Goal: Task Accomplishment & Management: Use online tool/utility

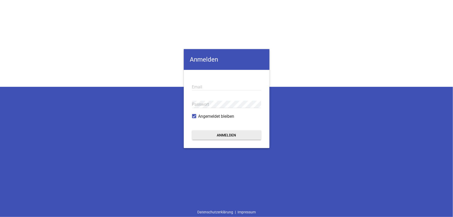
type input "[EMAIL_ADDRESS][DOMAIN_NAME]"
click at [221, 136] on button "Anmelden" at bounding box center [226, 134] width 69 height 9
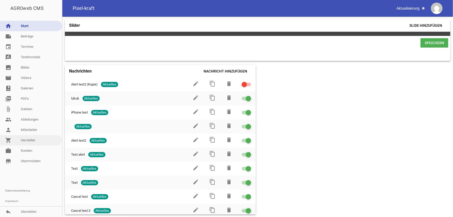
click at [31, 143] on link "shopping_cart Hersteller" at bounding box center [31, 140] width 62 height 10
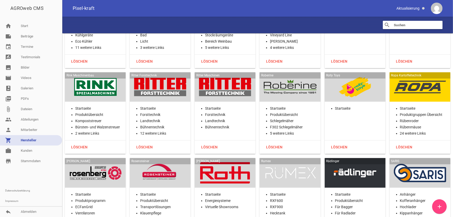
scroll to position [9750, 0]
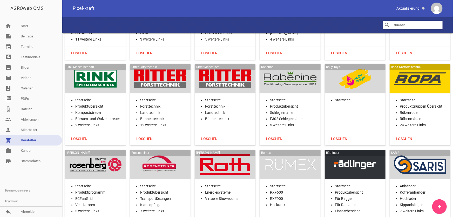
click at [92, 154] on div at bounding box center [95, 164] width 52 height 21
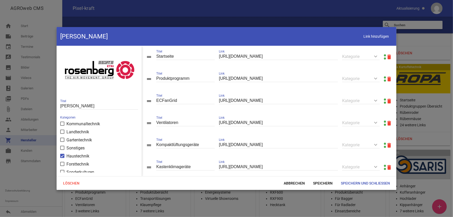
click at [378, 78] on link at bounding box center [385, 77] width 2 height 2
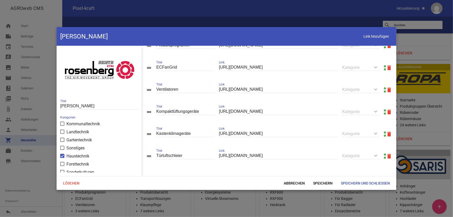
scroll to position [35, 0]
click at [299, 174] on span "Abbrechen" at bounding box center [294, 183] width 29 height 9
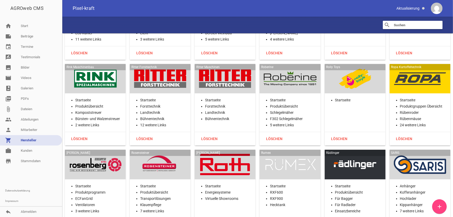
click at [162, 154] on div at bounding box center [160, 164] width 52 height 21
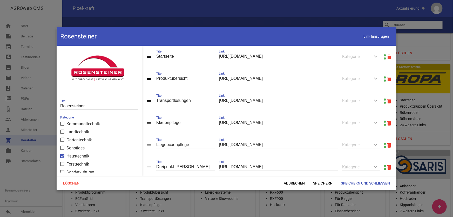
click at [378, 77] on link at bounding box center [385, 77] width 2 height 2
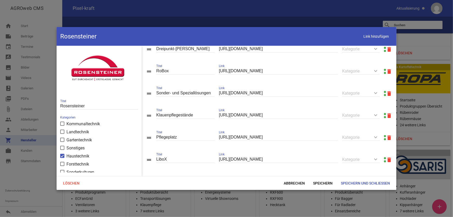
scroll to position [136, 0]
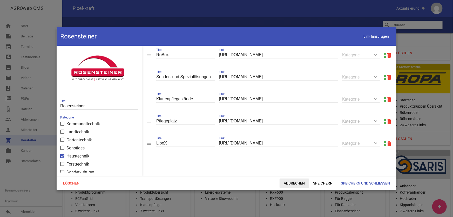
click at [297, 174] on span "Abbrechen" at bounding box center [294, 183] width 29 height 9
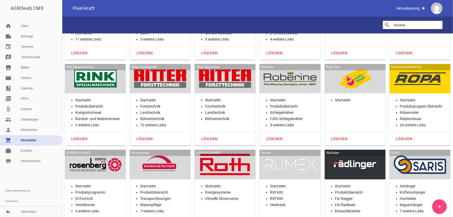
click at [229, 154] on div at bounding box center [225, 164] width 52 height 21
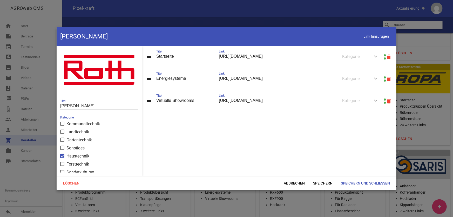
click at [378, 54] on link at bounding box center [385, 55] width 2 height 2
drag, startPoint x: 366, startPoint y: 37, endPoint x: 362, endPoint y: 39, distance: 4.7
click at [364, 37] on span "Link hinzufügen" at bounding box center [376, 36] width 33 height 11
click at [289, 128] on div "Link" at bounding box center [278, 123] width 119 height 18
click at [295, 124] on input "text" at bounding box center [278, 122] width 119 height 7
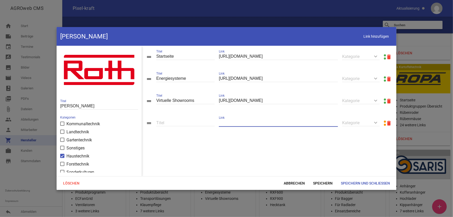
paste input "[URL][DOMAIN_NAME]"
type input "[URL][DOMAIN_NAME]"
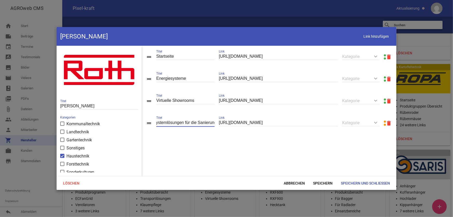
scroll to position [0, 5]
type input "Systemlösungen für die Sanierung"
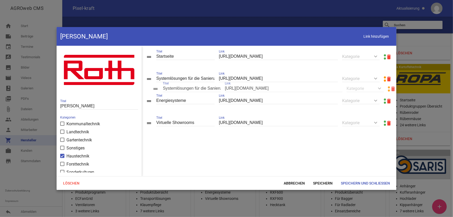
drag, startPoint x: 148, startPoint y: 123, endPoint x: 155, endPoint y: 88, distance: 35.4
click at [320, 174] on span "Speichern" at bounding box center [323, 183] width 28 height 9
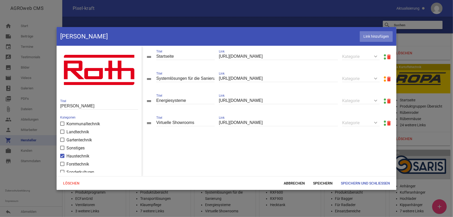
click at [370, 37] on span "Link hinzufügen" at bounding box center [376, 36] width 33 height 11
click at [235, 146] on input "text" at bounding box center [278, 144] width 119 height 7
paste input "[URL][DOMAIN_NAME]"
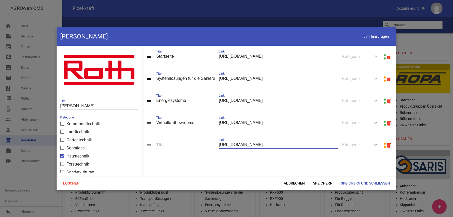
type input "[URL][DOMAIN_NAME]"
type input "Flächen-Heiz- und Kühlsysteme"
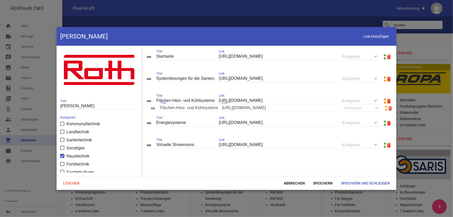
drag, startPoint x: 149, startPoint y: 146, endPoint x: 153, endPoint y: 107, distance: 38.4
click at [321, 174] on span "Speichern" at bounding box center [323, 183] width 28 height 9
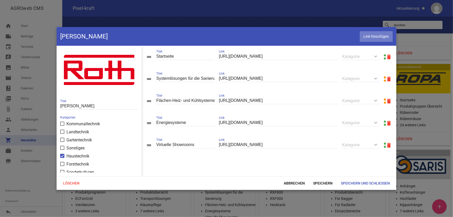
drag, startPoint x: 366, startPoint y: 37, endPoint x: 360, endPoint y: 40, distance: 6.4
click at [366, 37] on span "Link hinzufügen" at bounding box center [376, 36] width 33 height 11
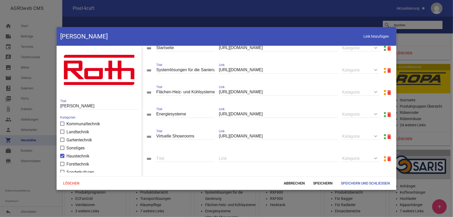
scroll to position [12, 0]
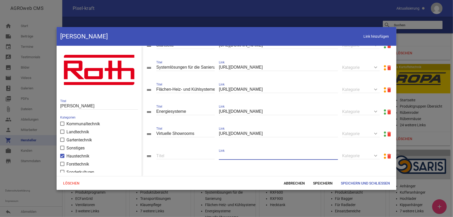
click at [227, 157] on input "text" at bounding box center [278, 155] width 119 height 7
paste input "[URL][DOMAIN_NAME]"
type input "[URL][DOMAIN_NAME]"
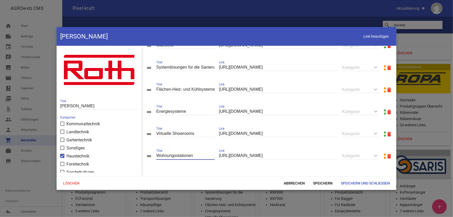
type input "Wohnungsstationen"
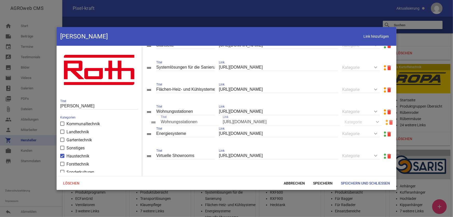
drag, startPoint x: 149, startPoint y: 156, endPoint x: 153, endPoint y: 122, distance: 34.4
click at [317, 174] on span "Speichern" at bounding box center [323, 183] width 28 height 9
drag, startPoint x: 382, startPoint y: 35, endPoint x: 331, endPoint y: 69, distance: 62.1
click at [378, 35] on span "Link hinzufügen" at bounding box center [376, 36] width 33 height 11
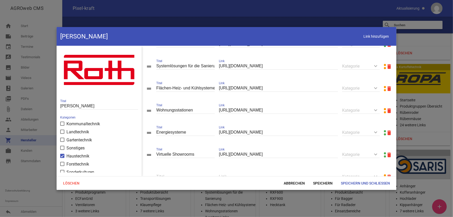
scroll to position [35, 0]
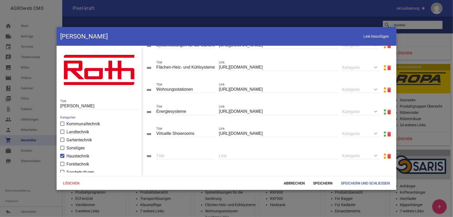
click at [246, 156] on input "text" at bounding box center [278, 155] width 119 height 7
paste input "[URL][DOMAIN_NAME]"
type input "[URL][DOMAIN_NAME]"
type input "r"
click at [177, 156] on input "Rohr-Installtationssysteme" at bounding box center [185, 155] width 58 height 7
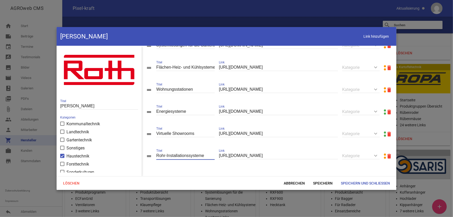
type input "Rohr-Installationssysteme"
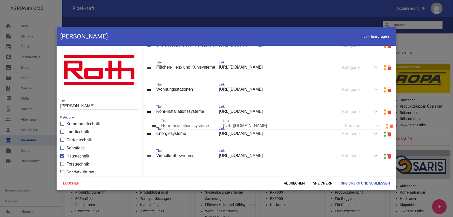
drag, startPoint x: 149, startPoint y: 156, endPoint x: 154, endPoint y: 126, distance: 30.5
click at [317, 174] on span "Speichern" at bounding box center [323, 183] width 28 height 9
click at [364, 38] on span "Link hinzufügen" at bounding box center [376, 36] width 33 height 11
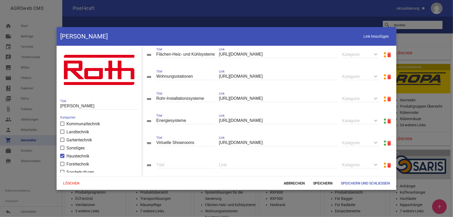
scroll to position [57, 0]
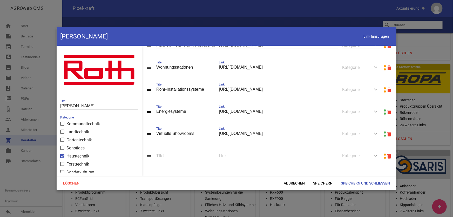
click at [234, 158] on input "text" at bounding box center [278, 155] width 119 height 7
paste input "[URL][DOMAIN_NAME]"
type input "[URL][DOMAIN_NAME]"
type input "Solarsysteme"
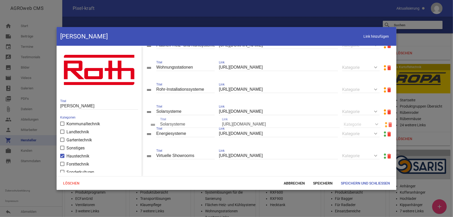
drag, startPoint x: 150, startPoint y: 157, endPoint x: 153, endPoint y: 126, distance: 31.7
click at [323, 174] on span "Speichern" at bounding box center [323, 183] width 28 height 9
click at [364, 38] on span "Link hinzufügen" at bounding box center [376, 36] width 33 height 11
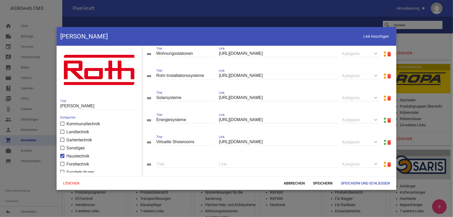
scroll to position [79, 0]
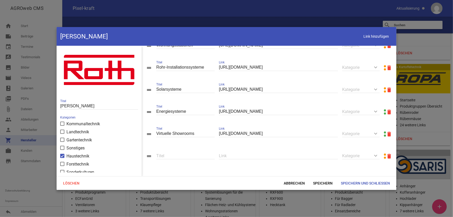
click at [267, 154] on input "text" at bounding box center [278, 155] width 119 height 7
paste input "[URL][DOMAIN_NAME]"
type input "[URL][DOMAIN_NAME]"
type input "Wärmepumpensysteme"
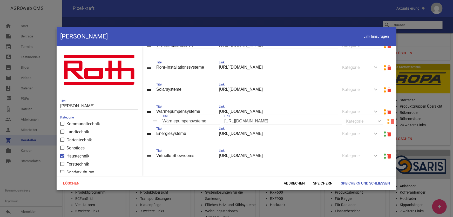
drag, startPoint x: 150, startPoint y: 156, endPoint x: 156, endPoint y: 122, distance: 35.1
click at [320, 174] on span "Speichern" at bounding box center [323, 183] width 28 height 9
click at [368, 40] on span "Link hinzufügen" at bounding box center [376, 36] width 33 height 11
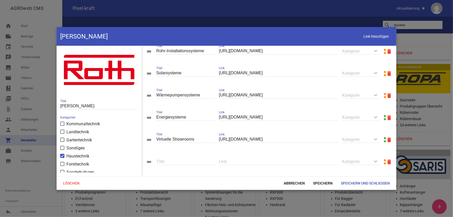
scroll to position [102, 0]
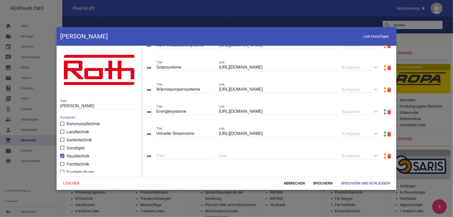
click at [237, 156] on input "text" at bounding box center [278, 155] width 119 height 7
paste input "[URL][DOMAIN_NAME]"
type input "[URL][DOMAIN_NAME]"
type input "Q"
type input "Wärmespeicher"
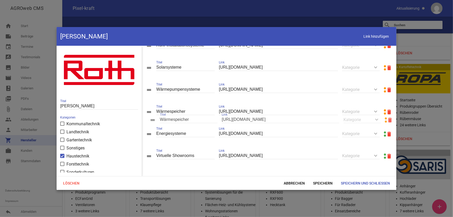
drag, startPoint x: 150, startPoint y: 156, endPoint x: 153, endPoint y: 120, distance: 36.3
click at [317, 174] on span "Speichern" at bounding box center [323, 183] width 28 height 9
click at [366, 39] on span "Link hinzufügen" at bounding box center [376, 36] width 33 height 11
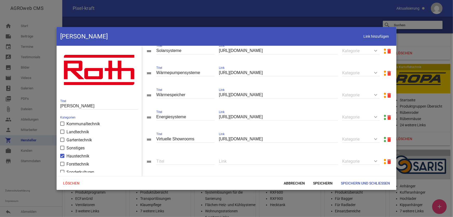
scroll to position [124, 0]
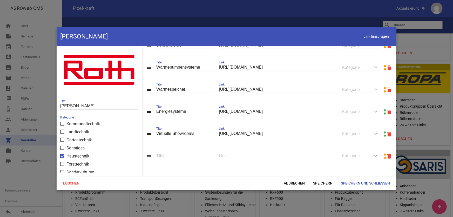
click at [236, 155] on input "text" at bounding box center [278, 155] width 119 height 7
paste input "[URL][DOMAIN_NAME]"
type input "[URL][DOMAIN_NAME]"
type input "Heizöltanks"
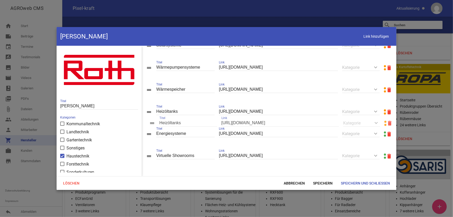
drag, startPoint x: 148, startPoint y: 156, endPoint x: 151, endPoint y: 124, distance: 32.6
click at [322, 174] on span "Speichern" at bounding box center [323, 183] width 28 height 9
click at [367, 36] on span "Link hinzufügen" at bounding box center [376, 36] width 33 height 11
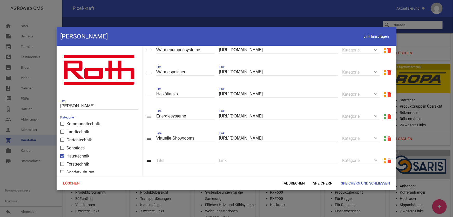
scroll to position [146, 0]
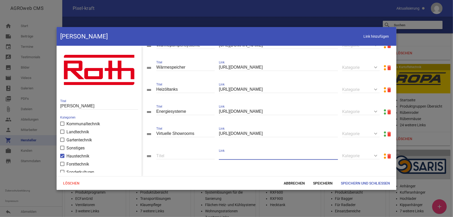
click at [262, 154] on input "text" at bounding box center [278, 155] width 119 height 7
paste input "[URL][DOMAIN_NAME]"
type input "[URL][DOMAIN_NAME]"
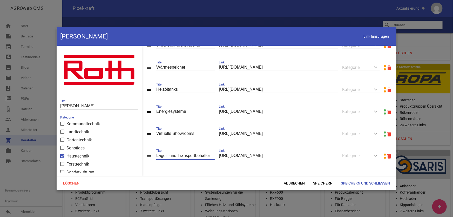
type input "Lager- und Transportbehälter"
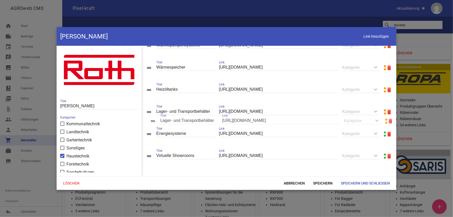
drag, startPoint x: 149, startPoint y: 156, endPoint x: 153, endPoint y: 121, distance: 35.3
click at [315, 174] on span "Speichern" at bounding box center [323, 183] width 28 height 9
click at [371, 41] on span "Link hinzufügen" at bounding box center [376, 36] width 33 height 11
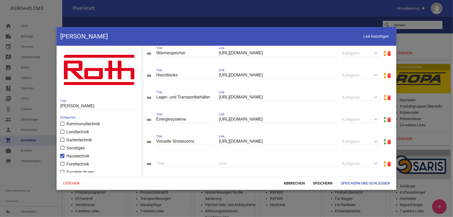
scroll to position [169, 0]
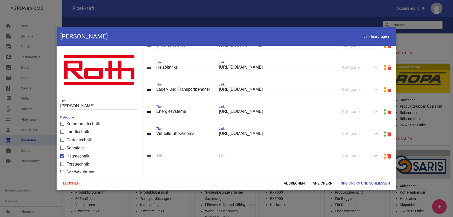
click at [229, 155] on input "text" at bounding box center [278, 155] width 119 height 7
paste input "[URL][DOMAIN_NAME]"
type input "[URL][DOMAIN_NAME]"
type input "Regen- und Abwasseranlagen"
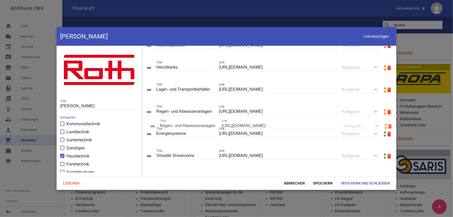
drag, startPoint x: 152, startPoint y: 157, endPoint x: 155, endPoint y: 128, distance: 30.1
click at [325, 174] on span "Speichern" at bounding box center [323, 183] width 28 height 9
click at [363, 38] on span "Link hinzufügen" at bounding box center [376, 36] width 33 height 11
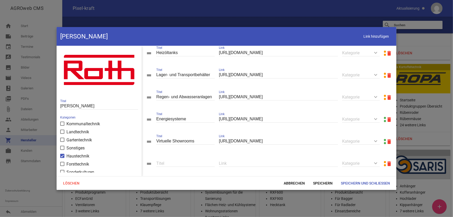
scroll to position [191, 0]
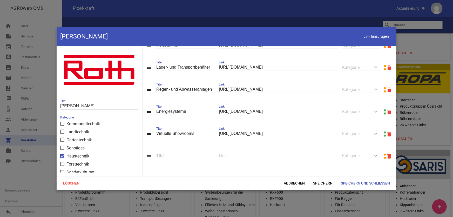
click at [247, 154] on input "text" at bounding box center [278, 155] width 119 height 7
paste input "[URL][DOMAIN_NAME]"
type input "[URL][DOMAIN_NAME]"
type input "Wassereffizienzsysteme"
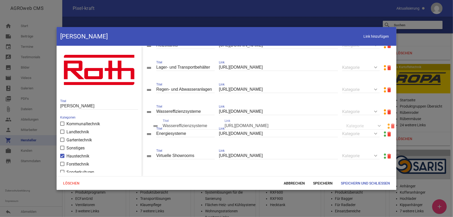
drag, startPoint x: 151, startPoint y: 156, endPoint x: 158, endPoint y: 126, distance: 30.6
click at [319, 174] on span "Speichern" at bounding box center [323, 183] width 28 height 9
click at [376, 40] on span "Link hinzufügen" at bounding box center [376, 36] width 33 height 11
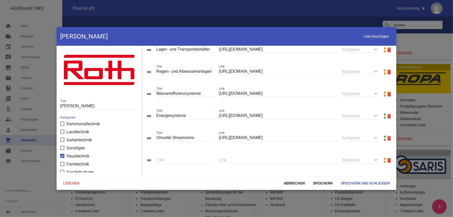
scroll to position [213, 0]
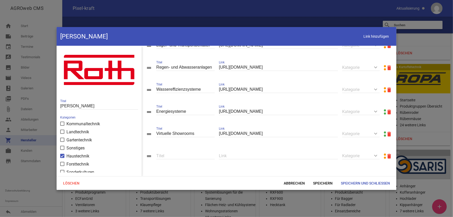
click at [282, 161] on div "Link" at bounding box center [278, 156] width 119 height 18
drag, startPoint x: 288, startPoint y: 157, endPoint x: 291, endPoint y: 156, distance: 3.7
click at [288, 157] on input "text" at bounding box center [278, 155] width 119 height 7
paste input "[URL][DOMAIN_NAME]"
type input "[URL][DOMAIN_NAME]"
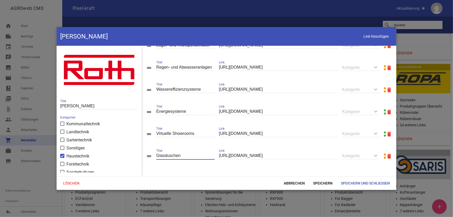
type input "Glasduschen"
drag, startPoint x: 150, startPoint y: 156, endPoint x: 153, endPoint y: 125, distance: 31.3
click at [323, 174] on span "Speichern" at bounding box center [323, 183] width 28 height 9
click at [374, 38] on span "Link hinzufügen" at bounding box center [376, 36] width 33 height 11
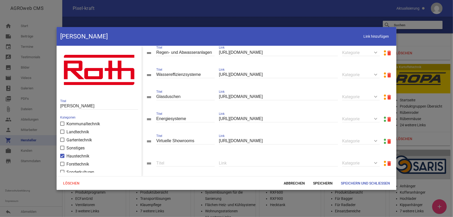
scroll to position [236, 0]
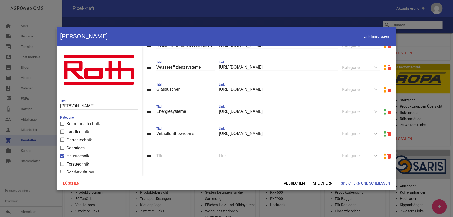
click at [251, 156] on input "text" at bounding box center [278, 155] width 119 height 7
paste input "[URL][DOMAIN_NAME]"
type input "[URL][DOMAIN_NAME]"
type input "Komplettduschen"
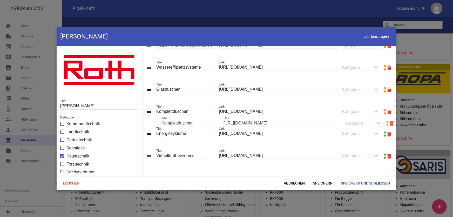
drag, startPoint x: 149, startPoint y: 156, endPoint x: 154, endPoint y: 124, distance: 32.9
click at [324, 174] on span "Speichern" at bounding box center [323, 183] width 28 height 9
click at [372, 39] on span "Link hinzufügen" at bounding box center [376, 36] width 33 height 11
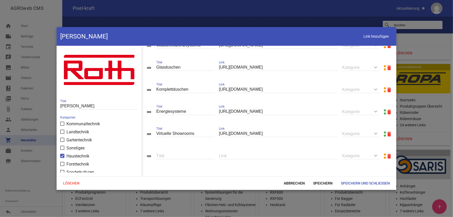
scroll to position [258, 0]
click at [245, 154] on input "text" at bounding box center [278, 155] width 119 height 7
paste input "[URL][DOMAIN_NAME]"
type input "[URL][DOMAIN_NAME]"
type input "Wandverkleidungen"
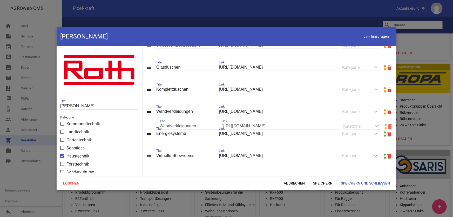
drag, startPoint x: 147, startPoint y: 154, endPoint x: 150, endPoint y: 125, distance: 29.8
click at [320, 174] on span "Speichern" at bounding box center [323, 183] width 28 height 9
click at [376, 42] on span "Link hinzufügen" at bounding box center [376, 36] width 33 height 11
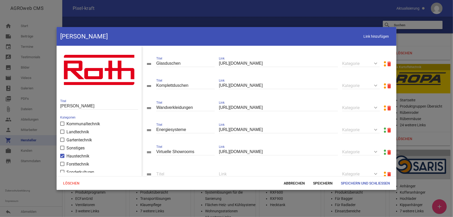
scroll to position [281, 0]
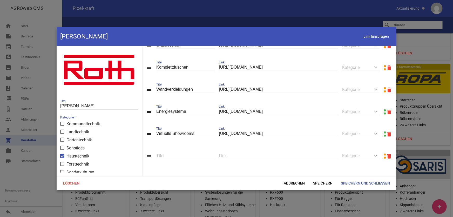
click at [235, 155] on input "text" at bounding box center [278, 155] width 119 height 7
paste input "[URL][DOMAIN_NAME]"
type input "[URL][DOMAIN_NAME]"
type input "Duschwannen"
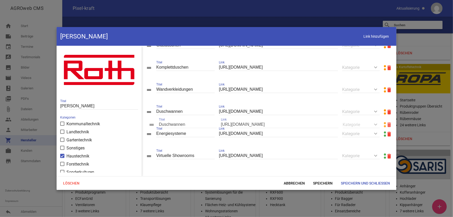
drag, startPoint x: 151, startPoint y: 159, endPoint x: 177, endPoint y: 130, distance: 38.8
click at [324, 174] on span "Speichern" at bounding box center [323, 183] width 28 height 9
click at [378, 40] on span "Link hinzufügen" at bounding box center [376, 36] width 33 height 11
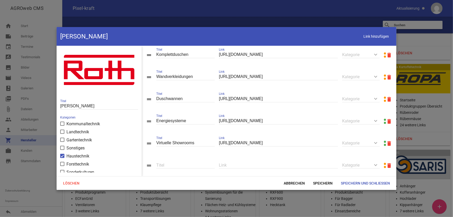
scroll to position [303, 0]
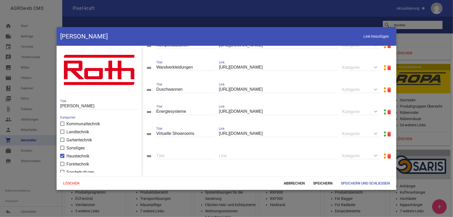
click at [237, 157] on input "text" at bounding box center [278, 155] width 119 height 7
paste input "[URL][DOMAIN_NAME]"
type input "[URL][DOMAIN_NAME]"
type input "Bodenbeläge"
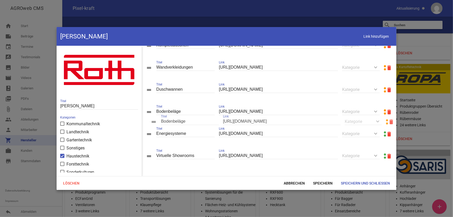
drag, startPoint x: 150, startPoint y: 158, endPoint x: 155, endPoint y: 123, distance: 34.6
click at [352, 174] on span "Speichern und Schließen" at bounding box center [366, 183] width 58 height 9
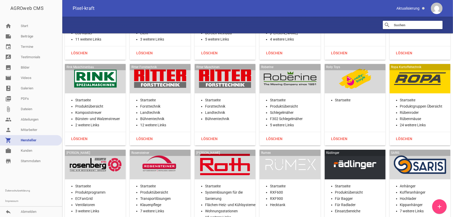
click at [296, 154] on div at bounding box center [290, 164] width 52 height 21
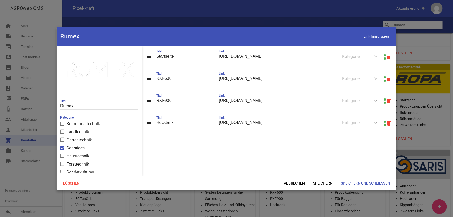
click at [378, 55] on div "drag_handle Startseite Titel [URL][DOMAIN_NAME] Link keyboard_arrow_down Katego…" at bounding box center [269, 57] width 255 height 22
click at [378, 55] on link at bounding box center [385, 55] width 2 height 2
click at [294, 174] on span "Abbrechen" at bounding box center [294, 183] width 29 height 9
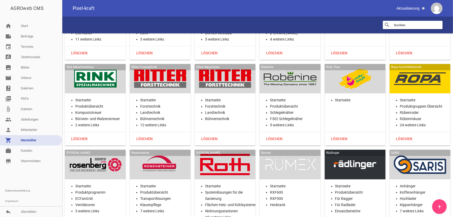
click at [346, 154] on div at bounding box center [355, 164] width 52 height 21
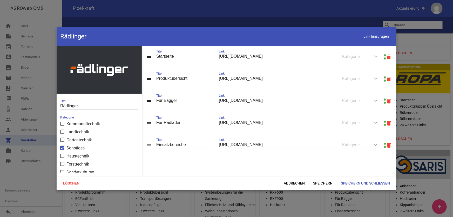
click at [378, 77] on link at bounding box center [385, 77] width 2 height 2
click at [293, 174] on span "Abbrechen" at bounding box center [294, 183] width 29 height 9
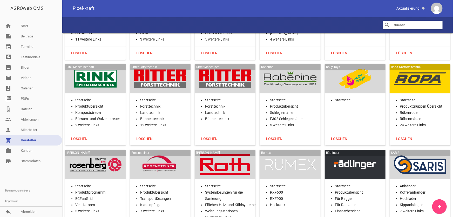
click at [378, 154] on div at bounding box center [420, 164] width 52 height 21
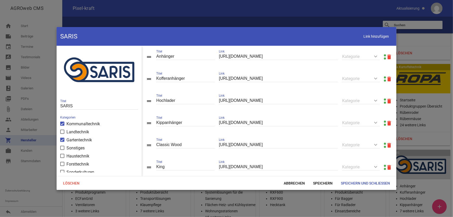
click at [378, 56] on link at bounding box center [385, 55] width 2 height 2
click at [372, 35] on span "Link hinzufügen" at bounding box center [376, 36] width 33 height 11
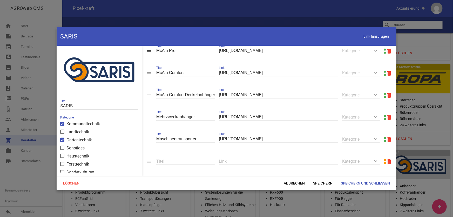
scroll to position [159, 0]
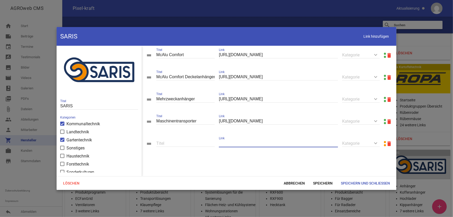
click at [266, 147] on input "text" at bounding box center [278, 143] width 119 height 7
paste input "[URL][DOMAIN_NAME]"
type input "[URL][DOMAIN_NAME]"
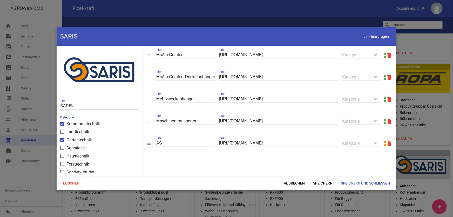
type input "A"
type input "Startseite"
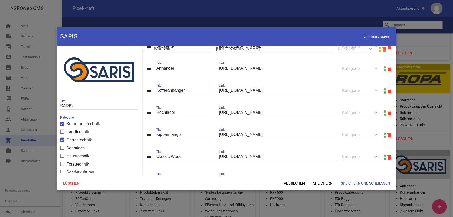
scroll to position [0, 0]
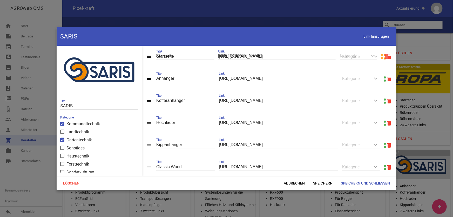
drag, startPoint x: 147, startPoint y: 145, endPoint x: 147, endPoint y: 58, distance: 87.3
click at [319, 174] on span "Speichern" at bounding box center [323, 183] width 28 height 9
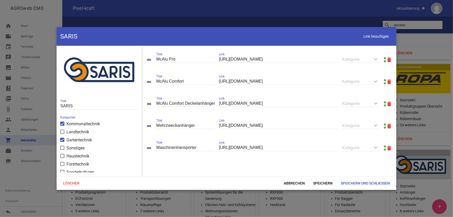
scroll to position [159, 0]
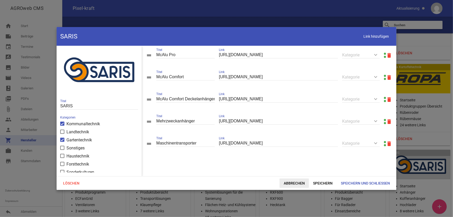
click at [294, 174] on span "Abbrechen" at bounding box center [294, 183] width 29 height 9
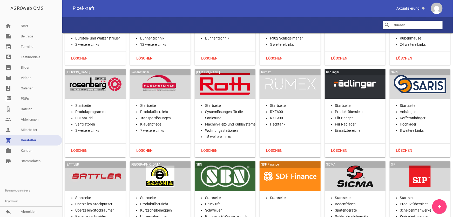
scroll to position [9868, 0]
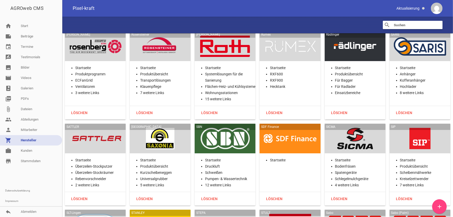
click at [90, 128] on div at bounding box center [95, 138] width 52 height 21
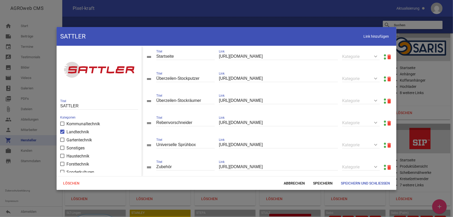
click at [378, 55] on link at bounding box center [385, 55] width 2 height 2
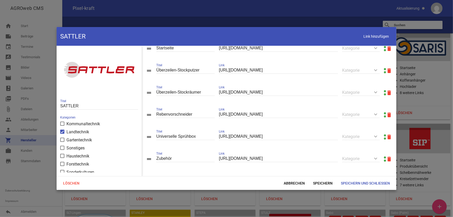
scroll to position [12, 0]
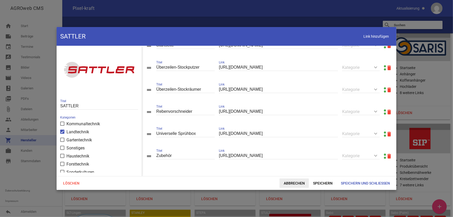
drag, startPoint x: 291, startPoint y: 183, endPoint x: 283, endPoint y: 179, distance: 9.2
click at [291, 174] on span "Abbrechen" at bounding box center [294, 183] width 29 height 9
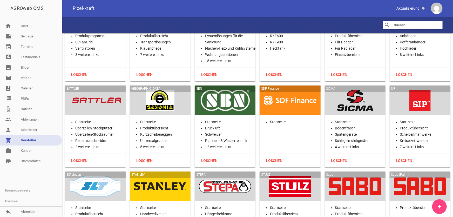
scroll to position [9892, 0]
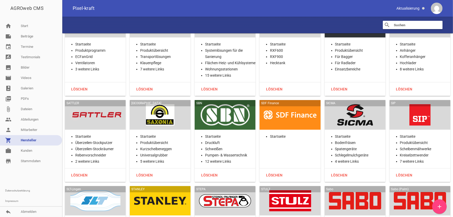
click at [108, 104] on div at bounding box center [95, 114] width 52 height 21
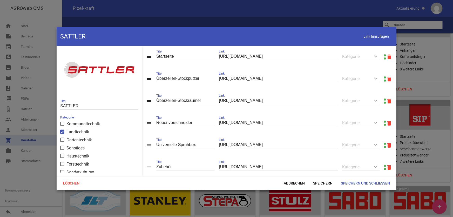
click at [378, 55] on link at bounding box center [385, 55] width 2 height 2
click at [292, 174] on span "Abbrechen" at bounding box center [294, 183] width 29 height 9
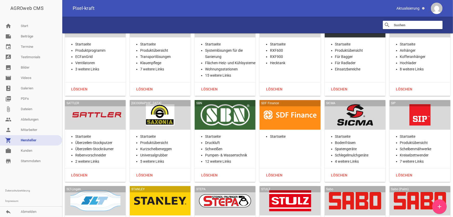
click at [165, 104] on div at bounding box center [160, 114] width 52 height 21
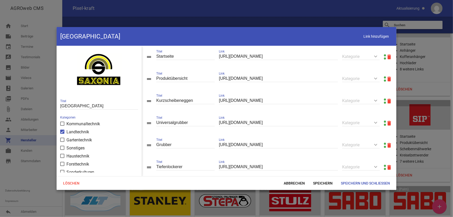
click at [378, 78] on link at bounding box center [385, 77] width 2 height 2
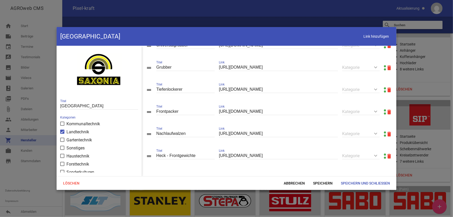
scroll to position [79, 0]
drag, startPoint x: 372, startPoint y: 38, endPoint x: 350, endPoint y: 54, distance: 26.9
click at [372, 38] on span "Link hinzufügen" at bounding box center [376, 36] width 33 height 11
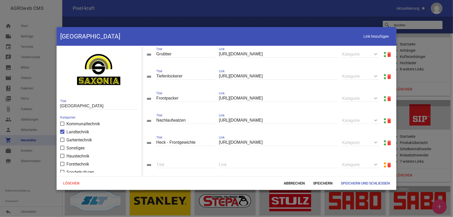
scroll to position [102, 0]
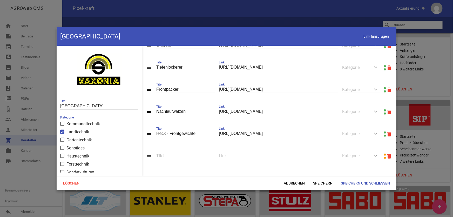
click at [251, 154] on input "text" at bounding box center [278, 155] width 119 height 7
paste input "[URL][DOMAIN_NAME]"
type input "[URL][DOMAIN_NAME]"
type input "Ackerwalze"
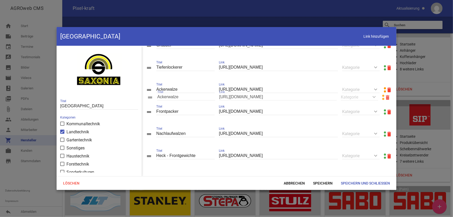
drag, startPoint x: 148, startPoint y: 155, endPoint x: 149, endPoint y: 96, distance: 58.7
click at [325, 174] on span "Speichern" at bounding box center [323, 183] width 28 height 9
click at [344, 174] on span "Speichern und Schließen" at bounding box center [366, 183] width 58 height 9
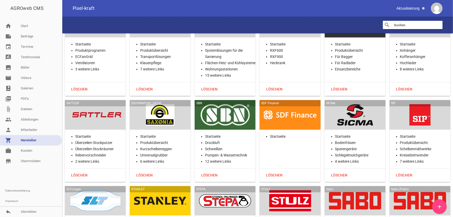
click at [225, 104] on div at bounding box center [225, 114] width 52 height 21
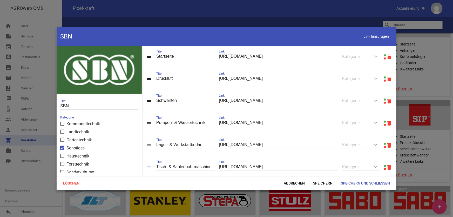
click at [378, 54] on link at bounding box center [385, 55] width 2 height 2
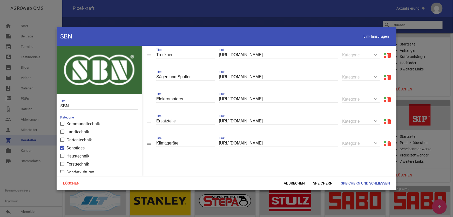
scroll to position [248, 0]
click at [291, 174] on span "Abbrechen" at bounding box center [294, 183] width 29 height 9
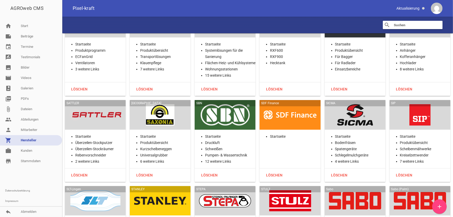
click at [288, 104] on div at bounding box center [290, 114] width 52 height 21
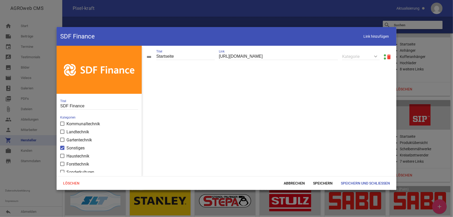
click at [378, 55] on link at bounding box center [385, 55] width 2 height 2
click at [297, 174] on span "Abbrechen" at bounding box center [294, 183] width 29 height 9
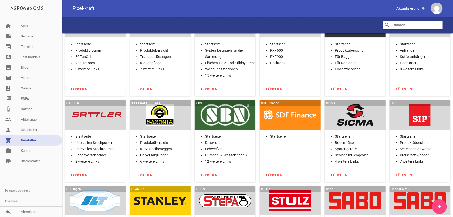
click at [366, 104] on div at bounding box center [355, 114] width 52 height 21
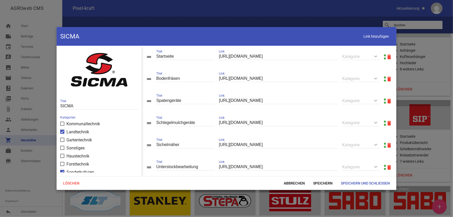
click at [378, 55] on link at bounding box center [385, 55] width 2 height 2
click at [181, 101] on input "Spatengeräte" at bounding box center [185, 100] width 58 height 7
drag, startPoint x: 181, startPoint y: 101, endPoint x: 170, endPoint y: 101, distance: 11.2
click at [170, 101] on input "Spatengeräte" at bounding box center [185, 100] width 58 height 7
type input "Spatenmaschinen"
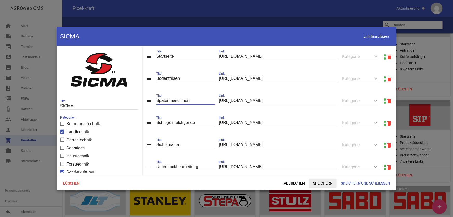
click at [325, 174] on span "Speichern" at bounding box center [323, 183] width 28 height 9
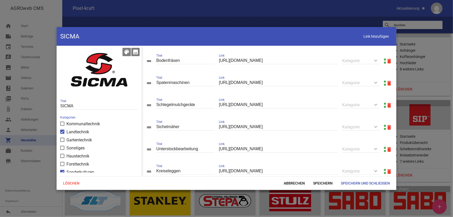
scroll to position [0, 0]
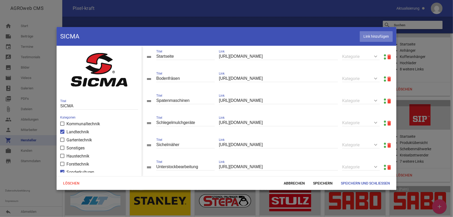
click at [372, 39] on span "Link hinzufügen" at bounding box center [376, 36] width 33 height 11
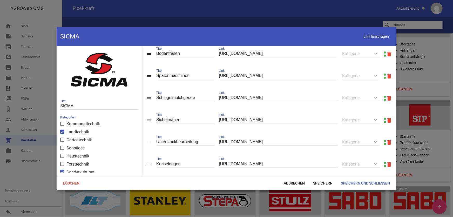
scroll to position [92, 0]
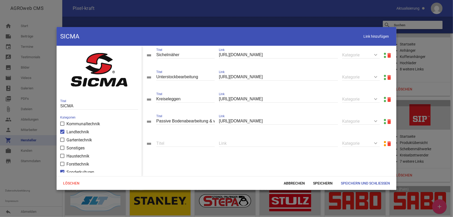
click at [253, 147] on input "text" at bounding box center [278, 143] width 119 height 7
paste input "[URL][DOMAIN_NAME]"
type input "[URL][DOMAIN_NAME]"
type input "Böschungsmulcher"
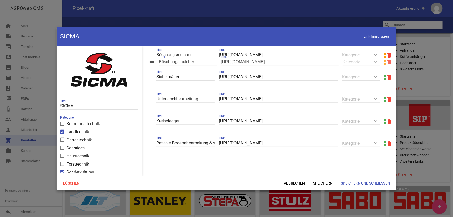
drag, startPoint x: 150, startPoint y: 146, endPoint x: 153, endPoint y: 64, distance: 81.4
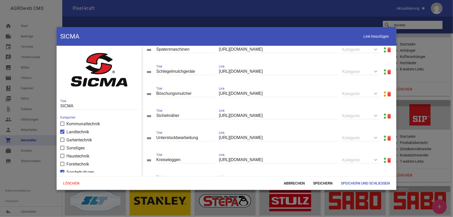
scroll to position [44, 0]
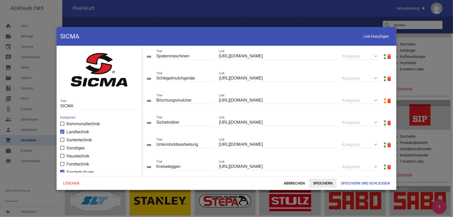
click at [316, 174] on span "Speichern" at bounding box center [323, 183] width 28 height 9
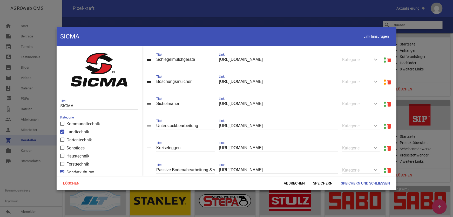
scroll to position [92, 0]
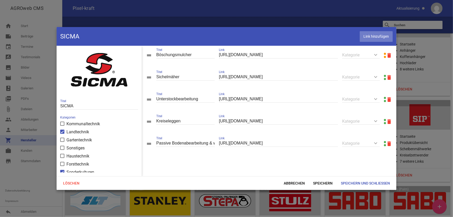
click at [371, 34] on span "Link hinzufügen" at bounding box center [376, 36] width 33 height 11
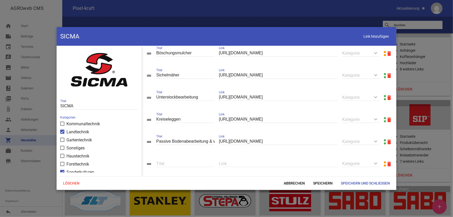
click at [236, 162] on input "text" at bounding box center [278, 163] width 119 height 7
paste input "[URL][DOMAIN_NAME]"
type input "[URL][DOMAIN_NAME]"
type input "Grubber Combotrack"
click at [321, 174] on span "Speichern" at bounding box center [323, 183] width 28 height 9
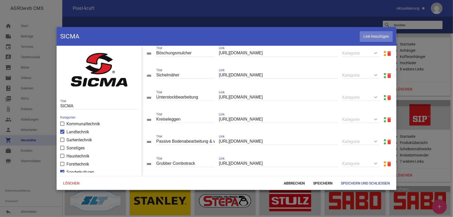
click at [364, 40] on span "Link hinzufügen" at bounding box center [376, 36] width 33 height 11
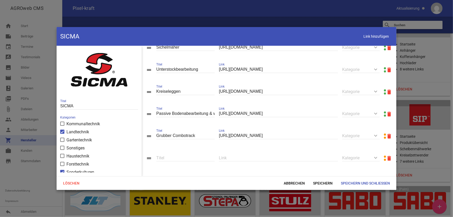
scroll to position [136, 0]
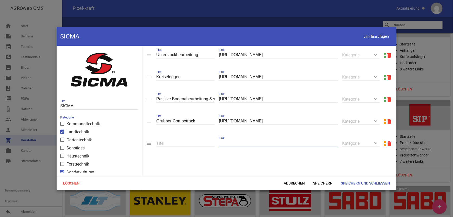
click at [239, 141] on input "text" at bounding box center [278, 143] width 119 height 7
paste input "[URL][DOMAIN_NAME]"
type input "[URL][DOMAIN_NAME]"
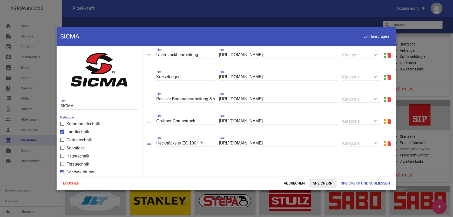
type input "Heckhäcksler EC 100 HY"
click at [318, 174] on span "Speichern" at bounding box center [323, 183] width 28 height 9
click at [360, 174] on span "Speichern und Schließen" at bounding box center [366, 183] width 58 height 9
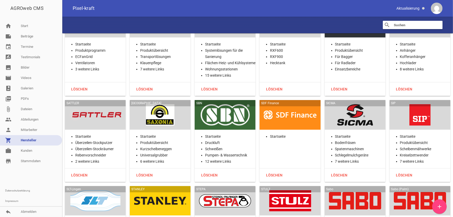
click at [378, 104] on div at bounding box center [420, 114] width 52 height 21
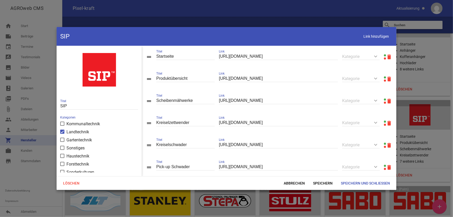
click at [378, 78] on link at bounding box center [385, 77] width 2 height 2
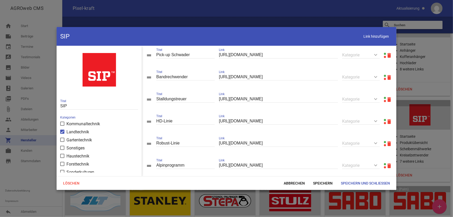
scroll to position [118, 0]
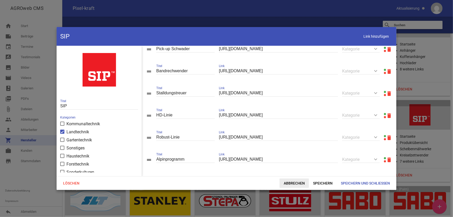
click at [296, 174] on span "Abbrechen" at bounding box center [294, 183] width 29 height 9
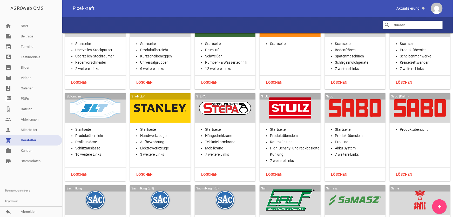
scroll to position [9986, 0]
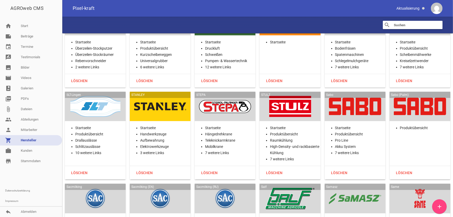
click at [96, 96] on div at bounding box center [95, 106] width 52 height 21
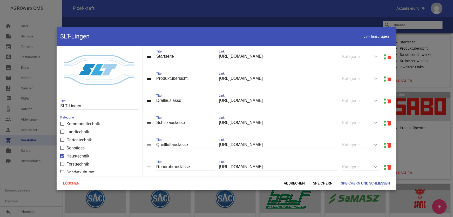
click at [378, 78] on link at bounding box center [385, 77] width 2 height 2
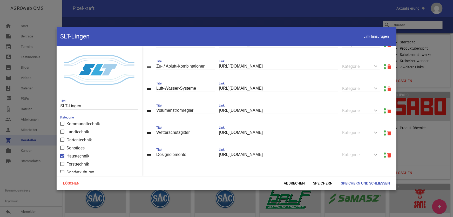
scroll to position [203, 0]
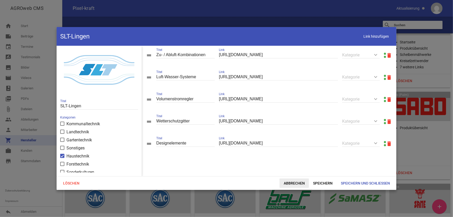
click at [286, 174] on span "Abbrechen" at bounding box center [294, 183] width 29 height 9
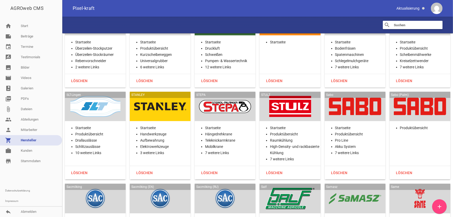
click at [150, 96] on div at bounding box center [160, 106] width 52 height 21
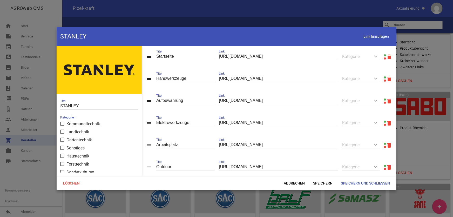
click at [378, 55] on link at bounding box center [385, 55] width 2 height 2
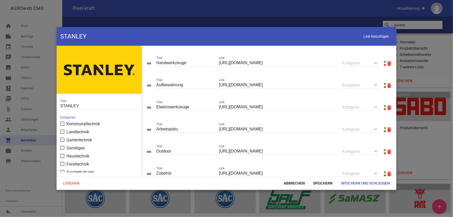
scroll to position [35, 0]
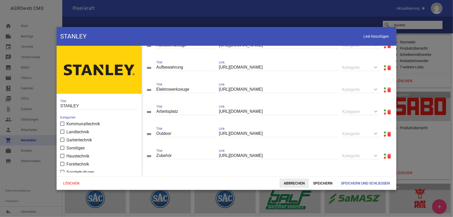
click at [301, 174] on span "Abbrechen" at bounding box center [294, 183] width 29 height 9
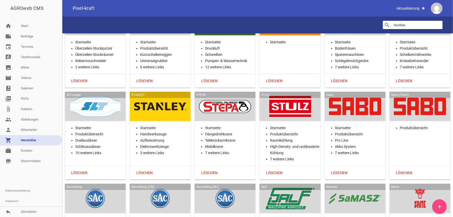
click at [215, 96] on div at bounding box center [225, 106] width 52 height 21
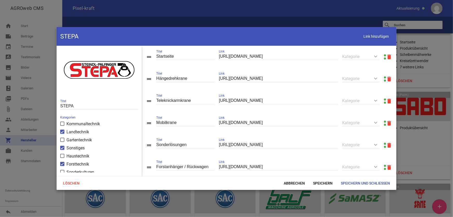
click at [378, 55] on link at bounding box center [385, 55] width 2 height 2
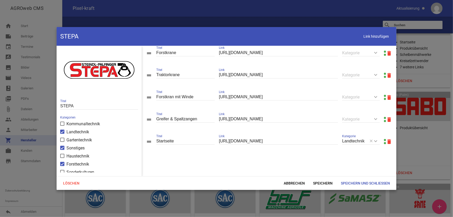
scroll to position [142, 0]
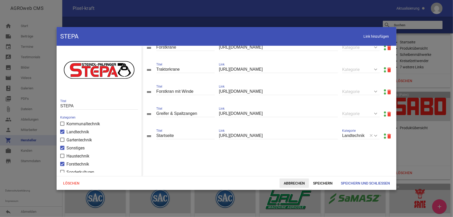
drag, startPoint x: 299, startPoint y: 182, endPoint x: 294, endPoint y: 179, distance: 6.0
click at [299, 174] on span "Abbrechen" at bounding box center [294, 183] width 29 height 9
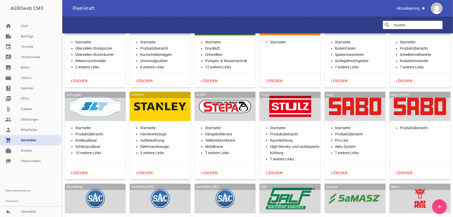
click at [282, 96] on div at bounding box center [290, 106] width 52 height 21
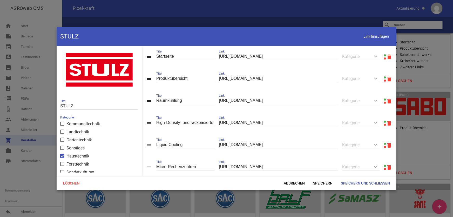
click at [378, 77] on link at bounding box center [385, 77] width 2 height 2
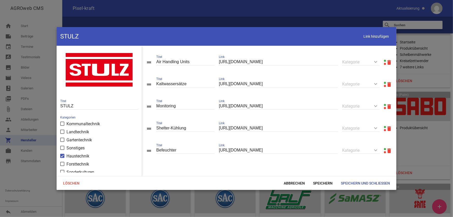
scroll to position [136, 0]
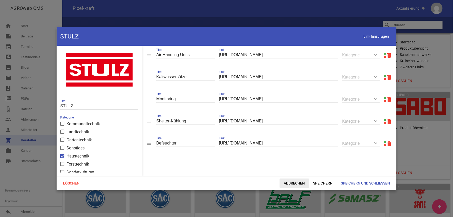
click at [293, 174] on span "Abbrechen" at bounding box center [294, 183] width 29 height 9
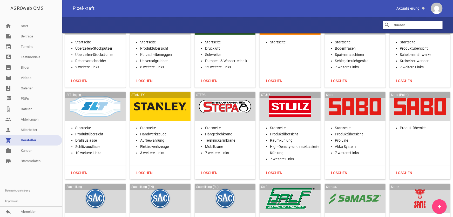
click at [284, 96] on div at bounding box center [290, 106] width 52 height 21
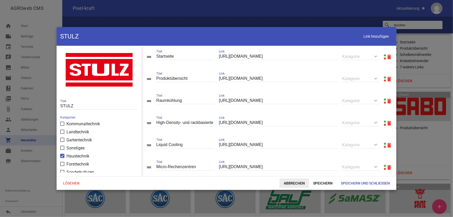
click at [299, 174] on span "Abbrechen" at bounding box center [294, 183] width 29 height 9
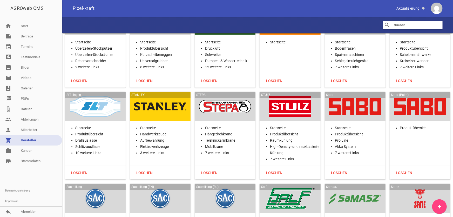
click at [341, 96] on div at bounding box center [355, 106] width 52 height 21
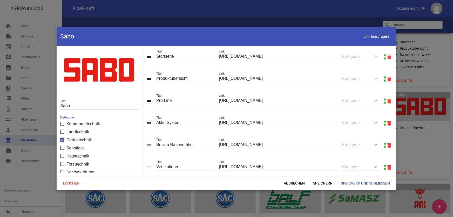
click at [378, 77] on link at bounding box center [385, 77] width 2 height 2
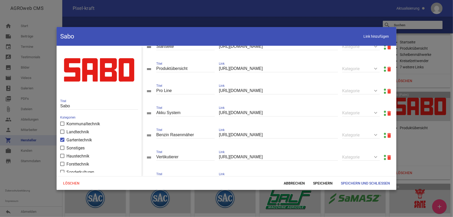
scroll to position [0, 0]
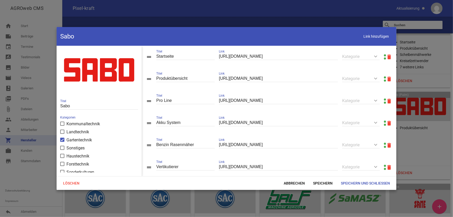
click at [378, 99] on link at bounding box center [385, 99] width 2 height 2
click at [297, 174] on span "Abbrechen" at bounding box center [294, 183] width 29 height 9
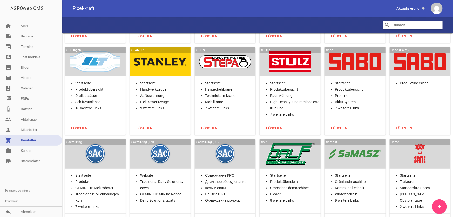
scroll to position [10057, 0]
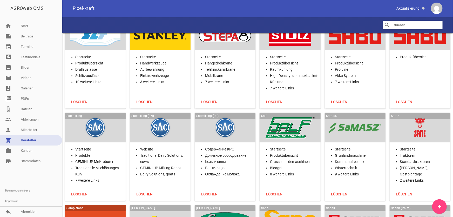
click at [93, 117] on div at bounding box center [95, 127] width 52 height 21
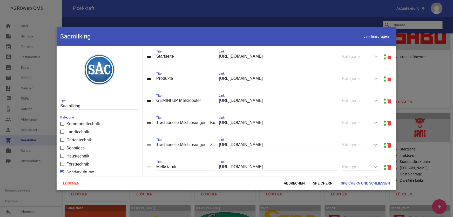
click at [378, 78] on link at bounding box center [385, 77] width 2 height 2
drag, startPoint x: 151, startPoint y: 124, endPoint x: 153, endPoint y: 110, distance: 14.7
click at [151, 144] on icon "drag_handle" at bounding box center [149, 145] width 6 height 6
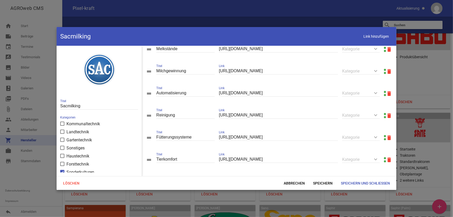
scroll to position [124, 0]
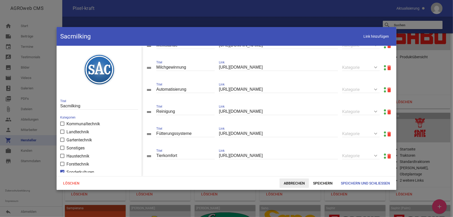
click at [295, 174] on span "Abbrechen" at bounding box center [294, 183] width 29 height 9
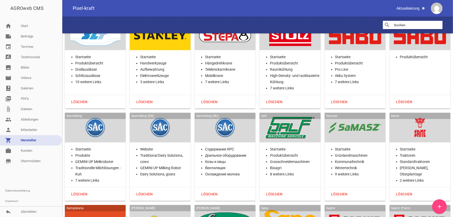
click at [279, 117] on div at bounding box center [290, 127] width 52 height 21
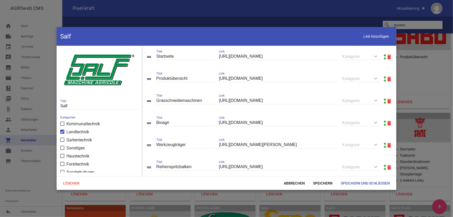
click at [378, 77] on link at bounding box center [385, 77] width 2 height 2
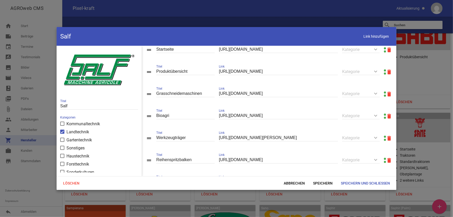
scroll to position [0, 0]
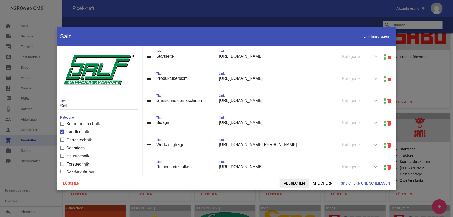
click at [293, 174] on span "Abbrechen" at bounding box center [294, 183] width 29 height 9
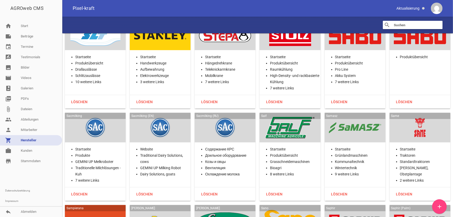
click at [362, 117] on div at bounding box center [355, 127] width 52 height 21
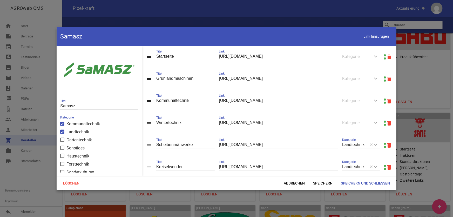
click at [378, 55] on link at bounding box center [385, 55] width 2 height 2
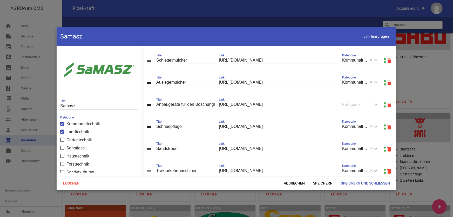
scroll to position [165, 0]
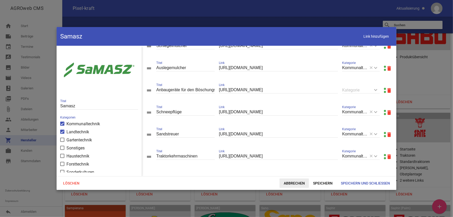
click at [286, 174] on span "Abbrechen" at bounding box center [294, 183] width 29 height 9
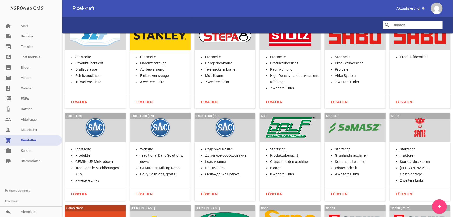
click at [378, 117] on div at bounding box center [420, 127] width 52 height 21
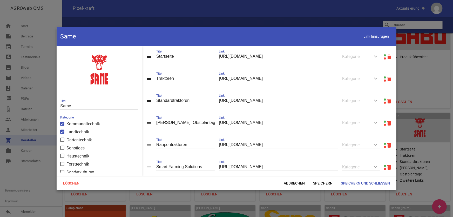
click at [378, 55] on link at bounding box center [385, 55] width 2 height 2
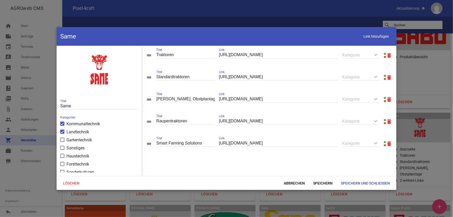
scroll to position [25, 0]
drag, startPoint x: 368, startPoint y: 39, endPoint x: 358, endPoint y: 45, distance: 11.1
click at [368, 38] on span "Link hinzufügen" at bounding box center [376, 36] width 33 height 11
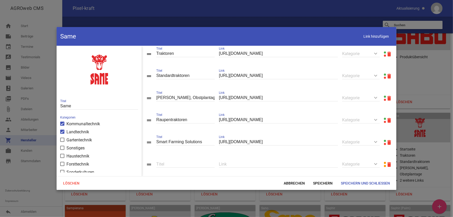
click at [267, 161] on div "Link" at bounding box center [278, 164] width 119 height 18
click at [265, 165] on input "text" at bounding box center [278, 164] width 119 height 7
paste input "[URL][DOMAIN_NAME]"
type input "[URL][DOMAIN_NAME]"
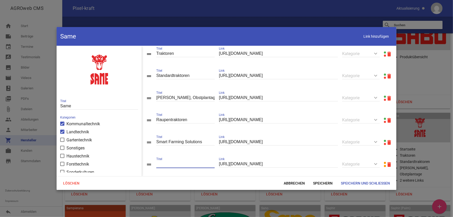
scroll to position [0, 0]
type input "iMonitor"
click at [367, 39] on span "Link hinzufügen" at bounding box center [376, 36] width 33 height 11
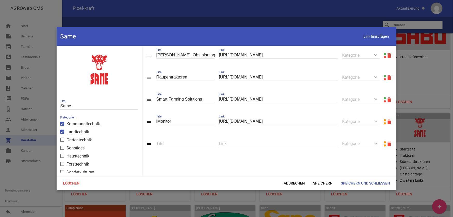
scroll to position [70, 0]
click at [245, 143] on input "text" at bounding box center [278, 143] width 119 height 7
paste input "[URL][DOMAIN_NAME]"
type input "[URL][DOMAIN_NAME]"
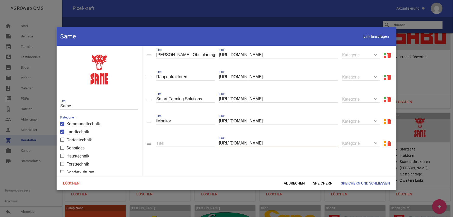
scroll to position [0, 0]
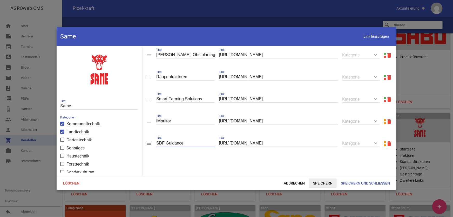
type input "SDF Guidance"
click at [318, 174] on span "Speichern" at bounding box center [323, 183] width 28 height 9
click at [378, 39] on span "Link hinzufügen" at bounding box center [376, 36] width 33 height 11
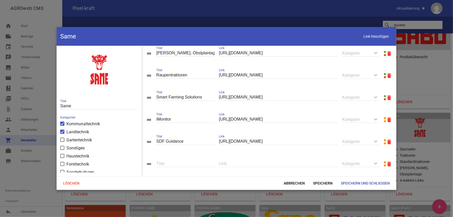
scroll to position [92, 0]
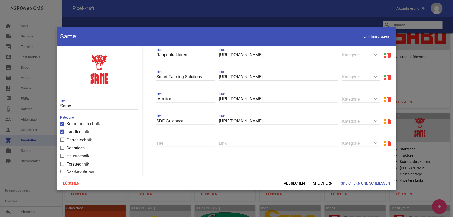
click at [227, 143] on input "text" at bounding box center [278, 143] width 119 height 7
paste input "[URL][DOMAIN_NAME]"
type input "[URL][DOMAIN_NAME]"
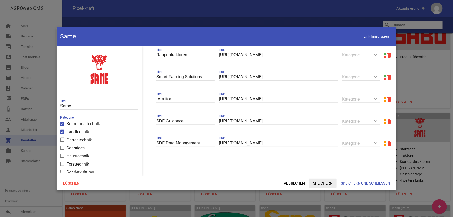
type input "SDF Data Management"
click at [320, 174] on span "Speichern" at bounding box center [323, 183] width 28 height 9
drag, startPoint x: 375, startPoint y: 38, endPoint x: 361, endPoint y: 52, distance: 19.3
click at [374, 39] on span "Link hinzufügen" at bounding box center [376, 36] width 33 height 11
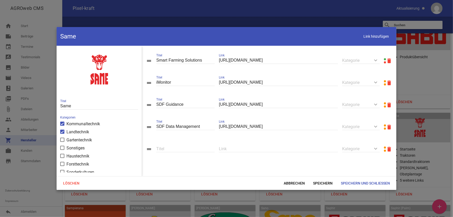
scroll to position [114, 0]
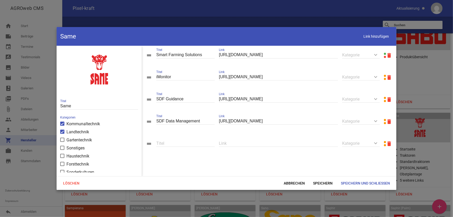
click at [261, 142] on input "text" at bounding box center [278, 143] width 119 height 7
paste input "[URL][DOMAIN_NAME]"
type input "[URL][DOMAIN_NAME]"
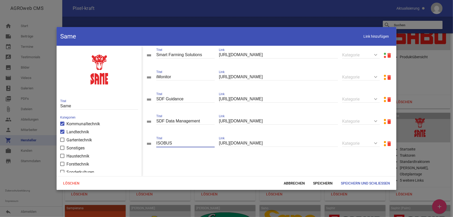
drag, startPoint x: 159, startPoint y: 143, endPoint x: 201, endPoint y: 143, distance: 42.4
click at [201, 143] on input "ISOBUS" at bounding box center [185, 143] width 58 height 7
type input "Isobus"
click at [316, 174] on span "Speichern" at bounding box center [323, 183] width 28 height 9
click at [349, 174] on span "Speichern und Schließen" at bounding box center [366, 183] width 58 height 9
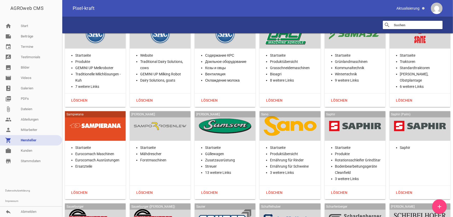
scroll to position [10152, 0]
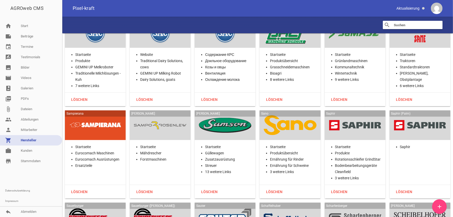
click at [163, 115] on div at bounding box center [160, 125] width 52 height 21
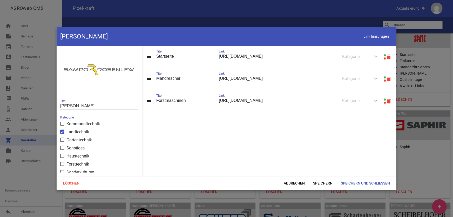
click at [378, 55] on link at bounding box center [385, 55] width 2 height 2
click at [370, 40] on span "Link hinzufügen" at bounding box center [376, 36] width 33 height 11
click at [255, 122] on input "text" at bounding box center [278, 122] width 119 height 7
paste input "[URL][DOMAIN_NAME]"
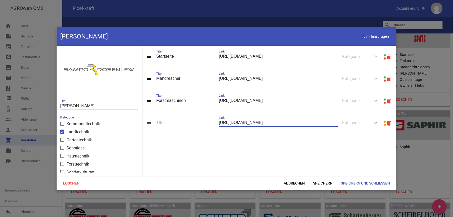
type input "[URL][DOMAIN_NAME]"
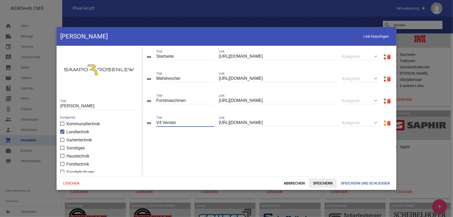
type input "V4 Verrato"
click at [326, 174] on span "Speichern" at bounding box center [323, 183] width 28 height 9
click at [368, 39] on span "Link hinzufügen" at bounding box center [376, 36] width 33 height 11
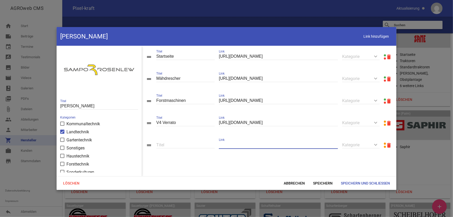
click at [244, 146] on input "text" at bounding box center [278, 144] width 119 height 7
paste input "[URL][DOMAIN_NAME]"
type input "[URL][DOMAIN_NAME]"
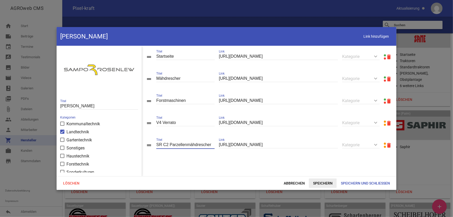
type input "SR C2 Parzellenmähdrescher"
click at [318, 174] on span "Speichern" at bounding box center [323, 183] width 28 height 9
click at [370, 34] on span "Link hinzufügen" at bounding box center [376, 36] width 33 height 11
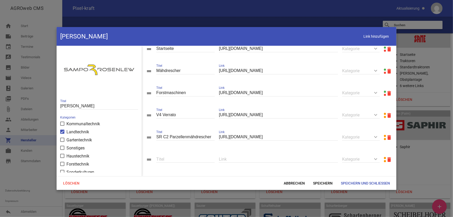
scroll to position [12, 0]
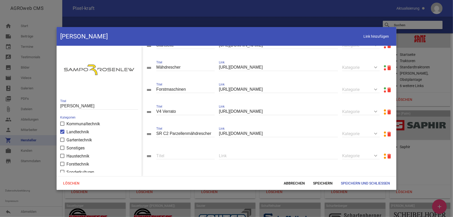
click at [268, 155] on input "text" at bounding box center [278, 155] width 119 height 7
paste input "[URL][DOMAIN_NAME]"
type input "[URL][DOMAIN_NAME]"
type input "COMIA C6"
click at [315, 174] on span "Speichern" at bounding box center [323, 183] width 28 height 9
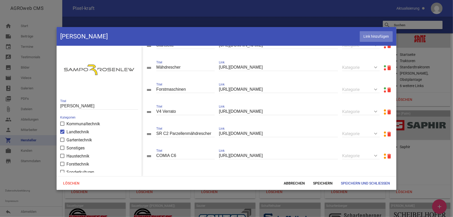
click at [372, 34] on span "Link hinzufügen" at bounding box center [376, 36] width 33 height 11
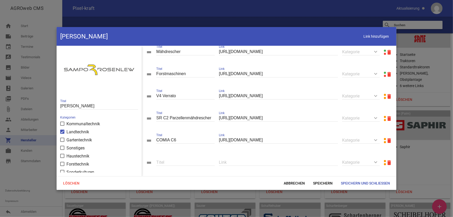
scroll to position [35, 0]
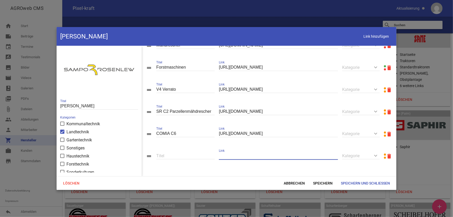
click at [247, 154] on input "text" at bounding box center [278, 155] width 119 height 7
paste input "[URL][DOMAIN_NAME]"
type input "[URL][DOMAIN_NAME]"
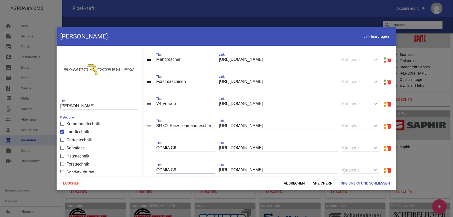
scroll to position [11, 0]
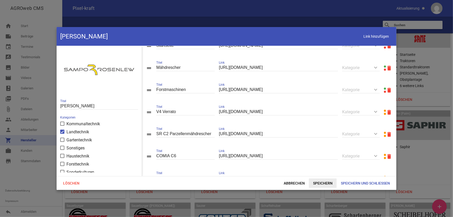
type input "COMIA C8"
drag, startPoint x: 315, startPoint y: 181, endPoint x: 304, endPoint y: 179, distance: 11.3
click at [315, 174] on span "Speichern" at bounding box center [323, 183] width 28 height 9
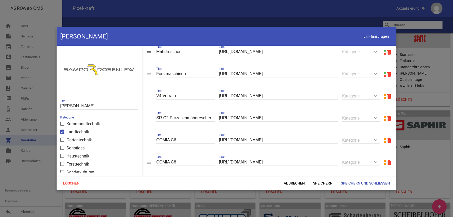
scroll to position [35, 0]
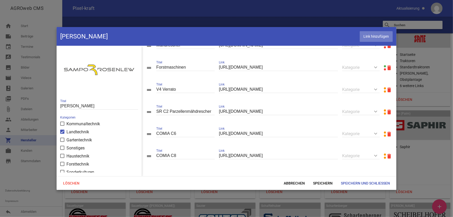
click at [367, 39] on span "Link hinzufügen" at bounding box center [376, 36] width 33 height 11
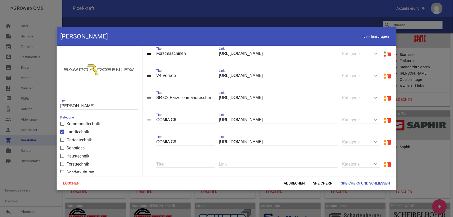
scroll to position [57, 0]
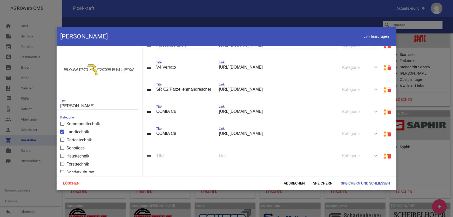
click at [281, 158] on input "text" at bounding box center [278, 155] width 119 height 7
paste input "[URL][DOMAIN_NAME]"
type input "[URL][DOMAIN_NAME]"
type input "COMIA C10"
click at [321, 174] on span "Speichern" at bounding box center [323, 183] width 28 height 9
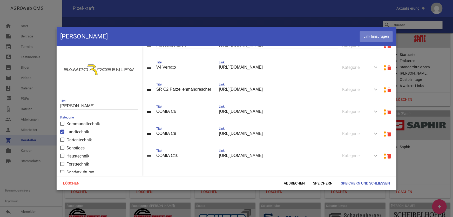
click at [376, 37] on span "Link hinzufügen" at bounding box center [376, 36] width 33 height 11
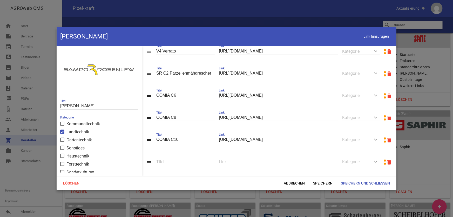
scroll to position [79, 0]
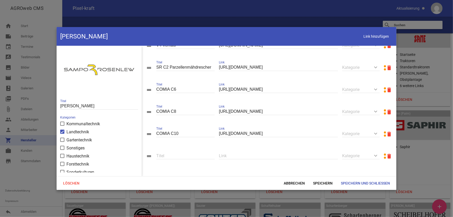
click at [250, 156] on input "text" at bounding box center [278, 155] width 119 height 7
paste input "[URL][DOMAIN_NAME]"
type input "[URL][DOMAIN_NAME]"
type input "COMIA C12"
click at [323, 174] on span "Speichern" at bounding box center [323, 183] width 28 height 9
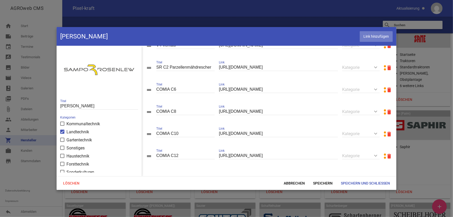
click at [369, 37] on span "Link hinzufügen" at bounding box center [376, 36] width 33 height 11
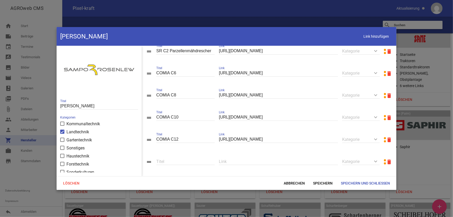
scroll to position [102, 0]
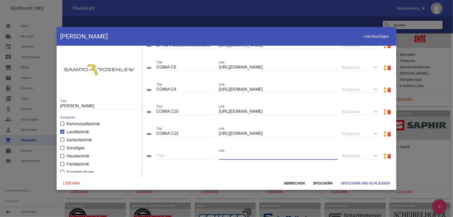
click at [251, 152] on input "text" at bounding box center [278, 155] width 119 height 7
paste input "[URL][DOMAIN_NAME]"
type input "[URL][DOMAIN_NAME]"
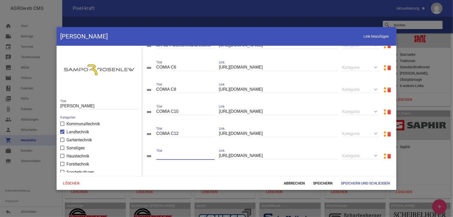
scroll to position [0, 0]
type input "COMO C22 2ROTO"
click at [323, 174] on span "Speichern" at bounding box center [323, 183] width 28 height 9
drag, startPoint x: 370, startPoint y: 39, endPoint x: 359, endPoint y: 46, distance: 12.3
click at [370, 39] on span "Link hinzufügen" at bounding box center [376, 36] width 33 height 11
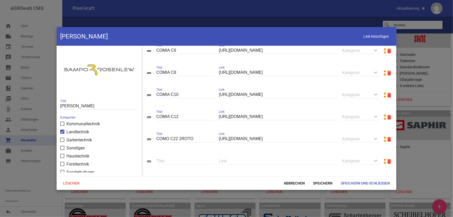
scroll to position [124, 0]
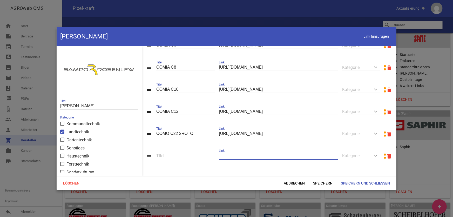
click at [259, 157] on input "text" at bounding box center [278, 155] width 119 height 7
paste input "[URL][DOMAIN_NAME]"
type input "[URL][DOMAIN_NAME]"
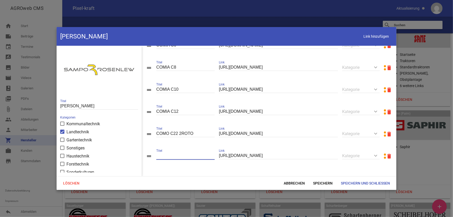
type input "C"
type input "HR46x"
click at [374, 34] on span "Link hinzufügen" at bounding box center [376, 36] width 33 height 11
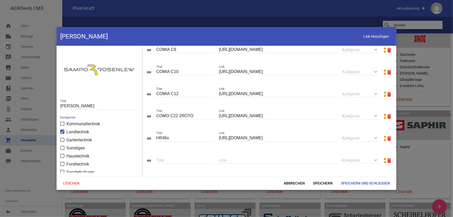
scroll to position [146, 0]
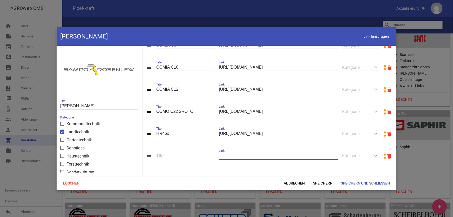
click at [258, 156] on input "text" at bounding box center [278, 155] width 119 height 7
paste input "[URL][DOMAIN_NAME]"
type input "[URL][DOMAIN_NAME]"
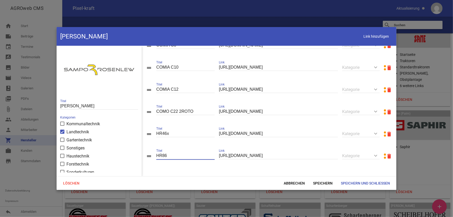
type input "HR86"
click at [367, 38] on span "Link hinzufügen" at bounding box center [376, 36] width 33 height 11
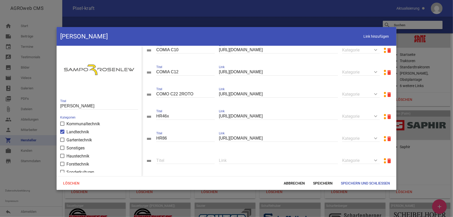
scroll to position [169, 0]
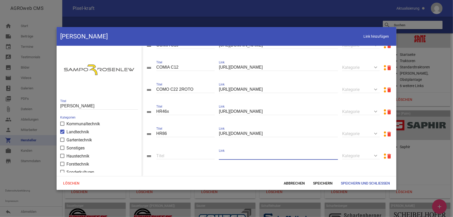
click at [252, 158] on input "text" at bounding box center [278, 155] width 119 height 7
paste input "[URL][DOMAIN_NAME]"
type input "[URL][DOMAIN_NAME]"
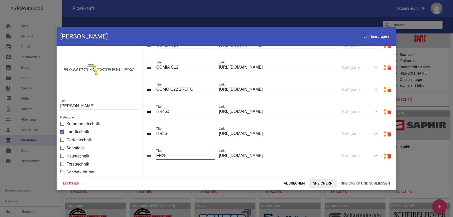
type input "FR28"
click at [329, 174] on span "Speichern" at bounding box center [323, 183] width 28 height 9
click at [375, 37] on span "Link hinzufügen" at bounding box center [376, 36] width 33 height 11
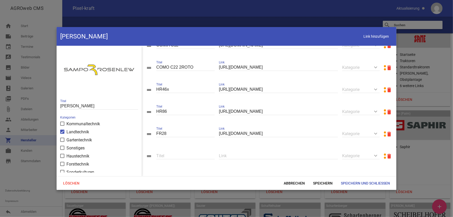
scroll to position [191, 0]
click at [263, 158] on input "text" at bounding box center [278, 155] width 119 height 7
paste input "[URL][DOMAIN_NAME]"
type input "[URL][DOMAIN_NAME]"
type input "FR48"
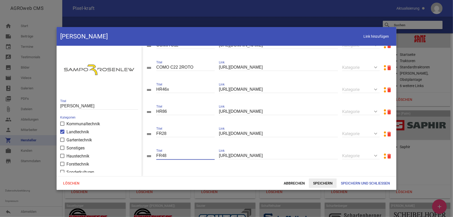
click at [324, 174] on span "Speichern" at bounding box center [323, 183] width 28 height 9
click at [364, 39] on span "Link hinzufügen" at bounding box center [376, 36] width 33 height 11
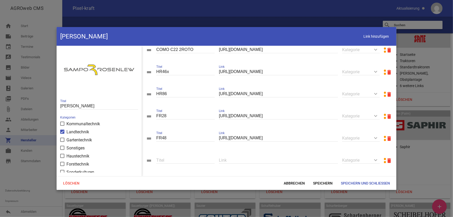
scroll to position [213, 0]
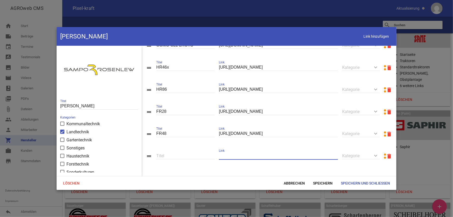
click at [233, 157] on input "text" at bounding box center [278, 155] width 119 height 7
paste input "[URL][DOMAIN_NAME]"
type input "[URL][DOMAIN_NAME]"
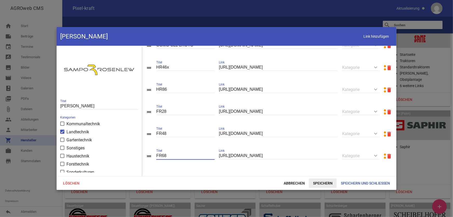
type input "FR68"
click at [322, 174] on span "Speichern" at bounding box center [323, 183] width 28 height 9
click at [348, 174] on span "Speichern und Schließen" at bounding box center [366, 183] width 58 height 9
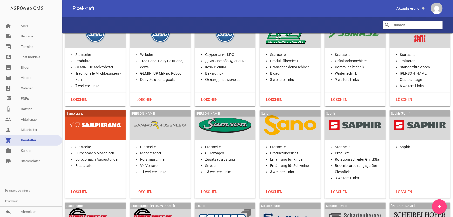
click at [227, 115] on div at bounding box center [225, 125] width 52 height 21
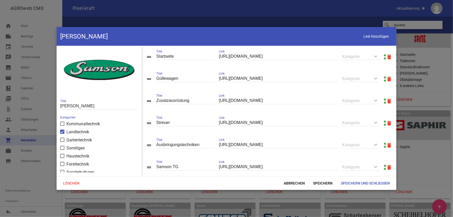
click at [378, 55] on link at bounding box center [385, 55] width 2 height 2
drag, startPoint x: 168, startPoint y: 78, endPoint x: 200, endPoint y: 81, distance: 32.1
click at [194, 83] on div "Güllewagen Titel" at bounding box center [185, 79] width 58 height 18
type input "Güllefässer"
click at [328, 174] on span "Speichern" at bounding box center [323, 183] width 28 height 9
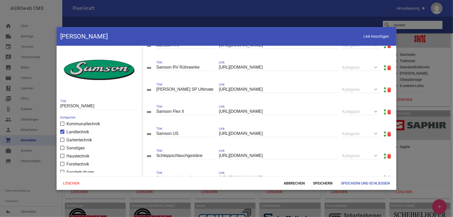
scroll to position [189, 0]
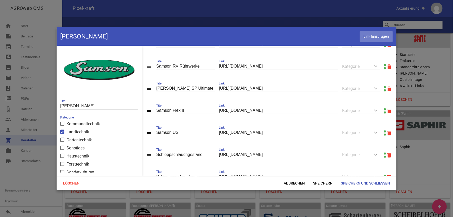
click at [378, 37] on span "Link hinzufügen" at bounding box center [376, 36] width 33 height 11
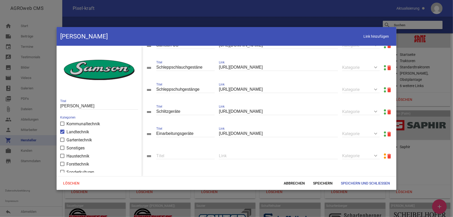
scroll to position [281, 0]
click at [243, 156] on input "text" at bounding box center [278, 155] width 119 height 7
paste input "[URL][DOMAIN_NAME]"
type input "[URL][DOMAIN_NAME]"
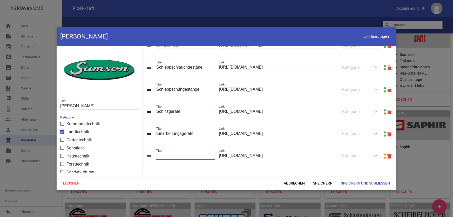
scroll to position [0, 0]
type input "Samson B-Mix Mischer"
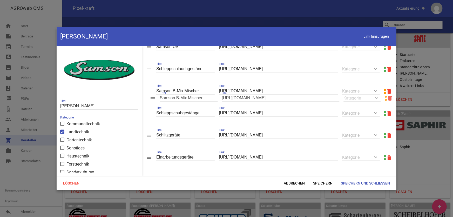
scroll to position [281, 0]
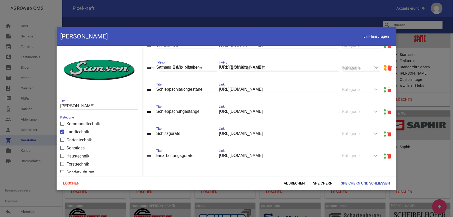
drag, startPoint x: 148, startPoint y: 155, endPoint x: 152, endPoint y: 67, distance: 87.6
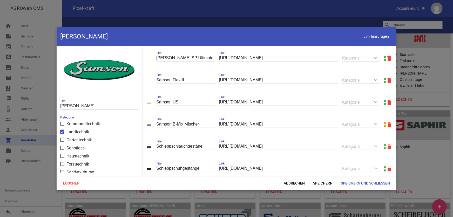
scroll to position [210, 0]
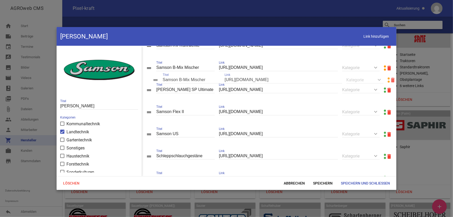
drag, startPoint x: 149, startPoint y: 136, endPoint x: 155, endPoint y: 78, distance: 57.8
click at [318, 174] on span "Speichern" at bounding box center [323, 183] width 28 height 9
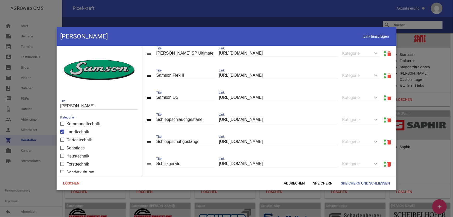
scroll to position [257, 0]
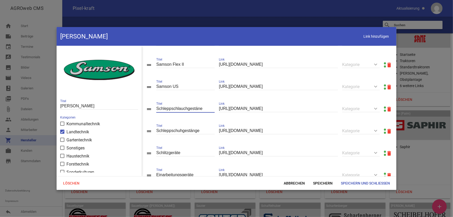
click at [199, 112] on input "Schleppschlauchgestäne" at bounding box center [185, 108] width 58 height 7
type input "Schleppschlauchgestänge"
drag, startPoint x: 317, startPoint y: 183, endPoint x: 238, endPoint y: 167, distance: 80.1
click at [316, 174] on span "Speichern" at bounding box center [323, 183] width 28 height 9
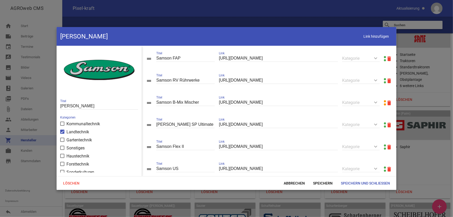
scroll to position [162, 0]
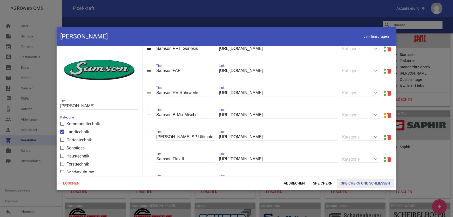
click at [371, 174] on span "Speichern und Schließen" at bounding box center [366, 183] width 58 height 9
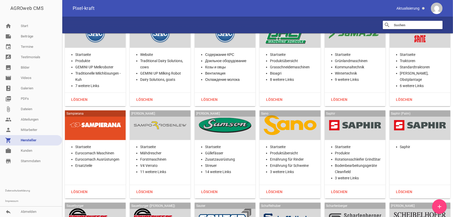
click at [287, 115] on div at bounding box center [290, 125] width 52 height 21
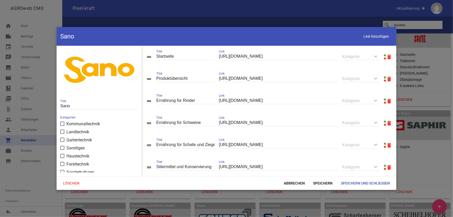
click at [378, 55] on link at bounding box center [385, 55] width 2 height 2
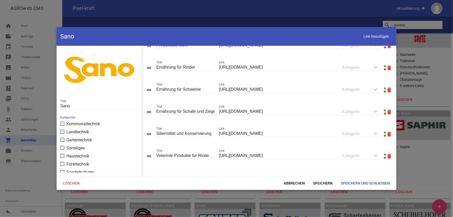
scroll to position [35, 0]
click at [298, 174] on span "Abbrechen" at bounding box center [294, 183] width 29 height 9
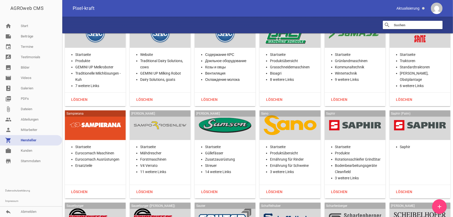
click at [342, 115] on div at bounding box center [355, 125] width 52 height 21
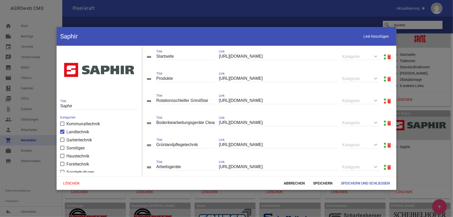
click at [378, 77] on link at bounding box center [385, 77] width 2 height 2
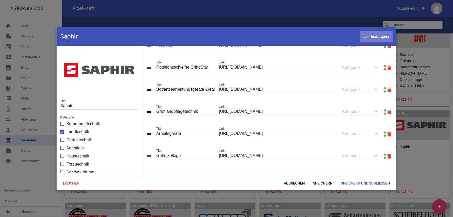
click at [366, 40] on span "Link hinzufügen" at bounding box center [376, 36] width 33 height 11
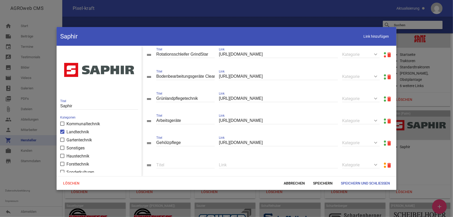
scroll to position [57, 0]
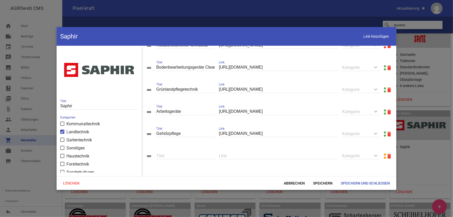
click at [223, 154] on input "text" at bounding box center [278, 155] width 119 height 7
paste input "[URL][DOMAIN_NAME]"
type input "[URL][DOMAIN_NAME]"
type input "Salzstreuer"
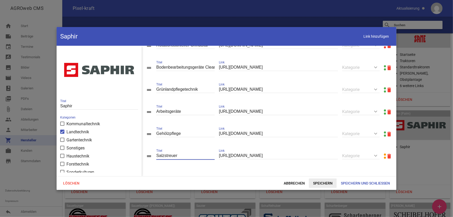
click at [319, 174] on span "Speichern" at bounding box center [323, 183] width 28 height 9
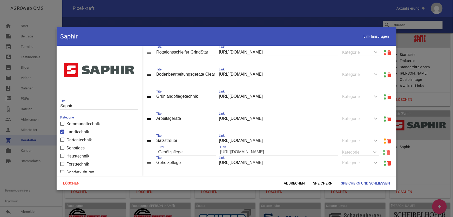
drag, startPoint x: 148, startPoint y: 133, endPoint x: 150, endPoint y: 151, distance: 18.8
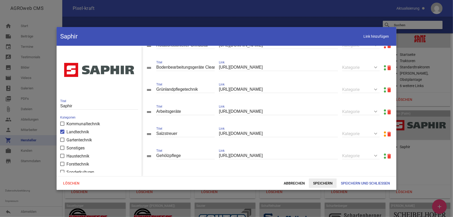
click at [319, 174] on span "Speichern" at bounding box center [323, 183] width 28 height 9
click at [375, 38] on span "Link hinzufügen" at bounding box center [376, 36] width 33 height 11
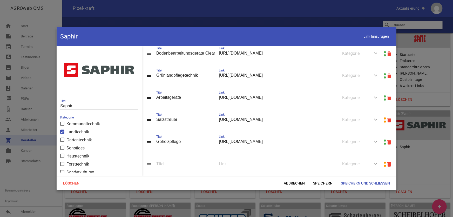
scroll to position [79, 0]
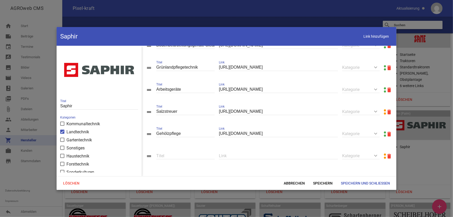
click at [242, 155] on input "text" at bounding box center [278, 155] width 119 height 7
paste input "[URL][DOMAIN_NAME]"
type input "[URL][DOMAIN_NAME]"
click at [193, 153] on input "text" at bounding box center [185, 155] width 58 height 7
type input "Wintertechnik"
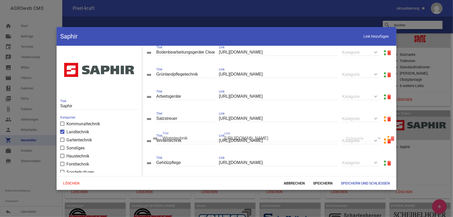
drag, startPoint x: 150, startPoint y: 157, endPoint x: 156, endPoint y: 140, distance: 18.7
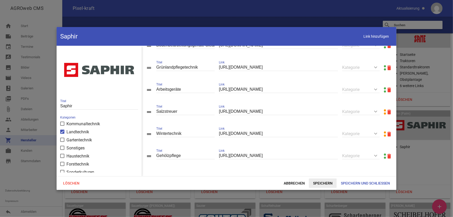
click at [318, 174] on span "Speichern" at bounding box center [323, 183] width 28 height 9
click at [353, 174] on span "Speichern und Schließen" at bounding box center [366, 183] width 58 height 9
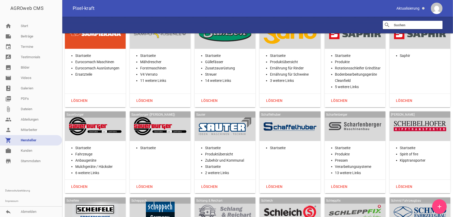
scroll to position [10246, 0]
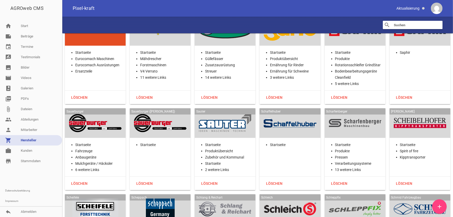
click at [104, 113] on div at bounding box center [95, 123] width 52 height 21
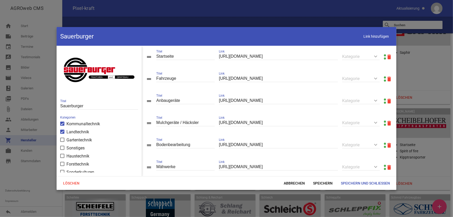
click at [378, 54] on div at bounding box center [385, 57] width 2 height 6
click at [378, 54] on link at bounding box center [385, 55] width 2 height 2
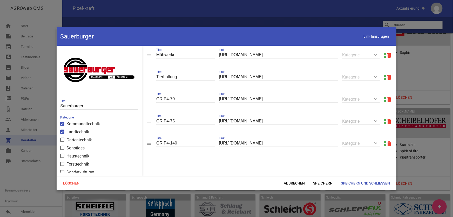
scroll to position [114, 0]
click at [156, 143] on input "GRIP4-140" at bounding box center [185, 143] width 58 height 7
type input "Hangschlepper GRIP4-140"
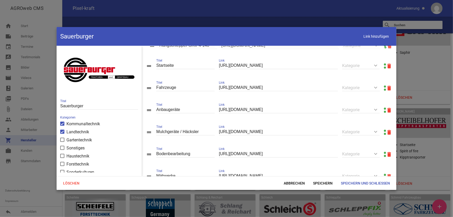
scroll to position [0, 0]
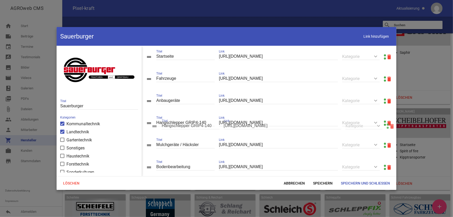
drag, startPoint x: 148, startPoint y: 146, endPoint x: 154, endPoint y: 129, distance: 18.2
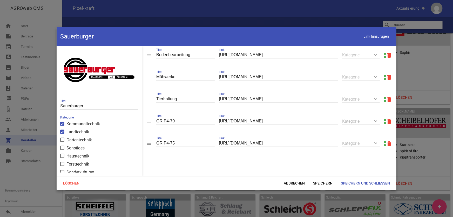
scroll to position [114, 0]
click at [156, 143] on div "drag_handle GRIP4-75 Titel [URL][DOMAIN_NAME] Link keyboard_arrow_down Kategori…" at bounding box center [269, 144] width 255 height 22
click at [156, 143] on input "GRIP4-75" at bounding box center [185, 143] width 58 height 7
type input "Hangschlepper GRIP4-75"
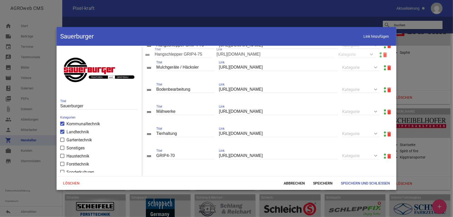
drag, startPoint x: 148, startPoint y: 143, endPoint x: 146, endPoint y: 55, distance: 88.9
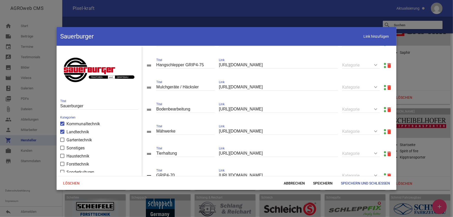
scroll to position [52, 0]
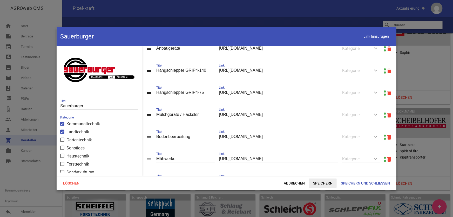
click at [317, 174] on span "Speichern" at bounding box center [323, 183] width 28 height 9
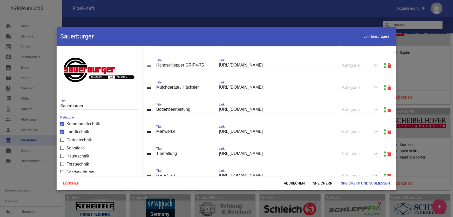
scroll to position [114, 0]
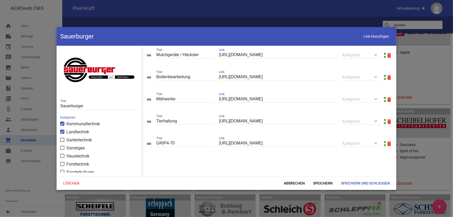
click at [158, 143] on input "GRIP4-70" at bounding box center [185, 143] width 58 height 7
type input "Hangschlepper GRIP4-70"
drag, startPoint x: 150, startPoint y: 143, endPoint x: 151, endPoint y: 63, distance: 79.8
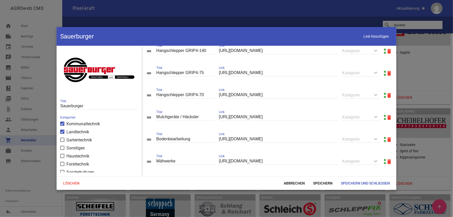
scroll to position [67, 0]
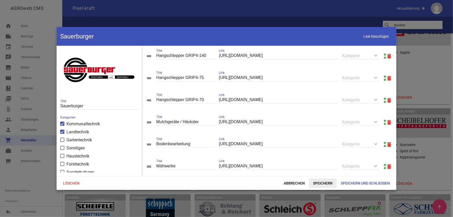
click at [326, 174] on span "Speichern" at bounding box center [323, 183] width 28 height 9
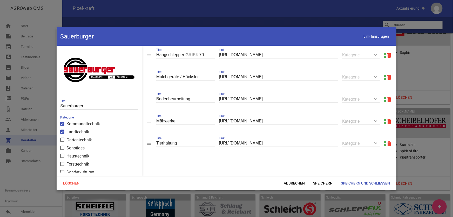
scroll to position [114, 0]
click at [368, 174] on span "Speichern und Schließen" at bounding box center [366, 183] width 58 height 9
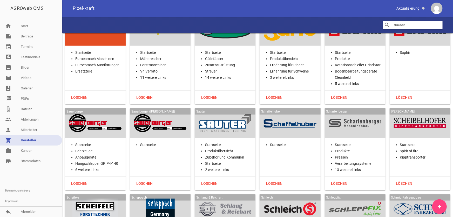
click at [214, 113] on div at bounding box center [225, 123] width 52 height 21
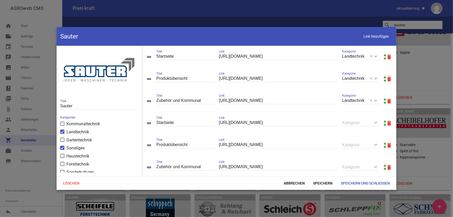
click at [378, 78] on link at bounding box center [385, 77] width 2 height 2
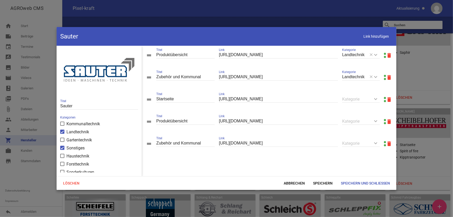
scroll to position [25, 0]
click at [293, 174] on span "Abbrechen" at bounding box center [294, 183] width 29 height 9
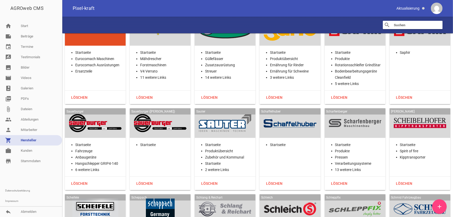
click at [281, 113] on div at bounding box center [290, 123] width 52 height 21
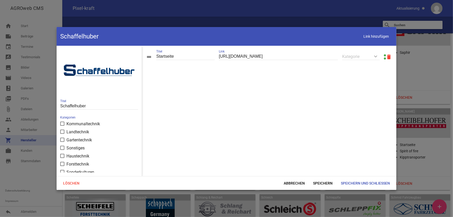
click at [378, 54] on link at bounding box center [385, 55] width 2 height 2
click at [291, 174] on span "Abbrechen" at bounding box center [294, 183] width 29 height 9
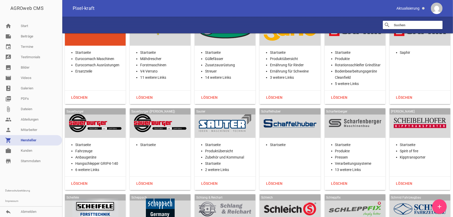
click at [340, 113] on div at bounding box center [355, 123] width 52 height 21
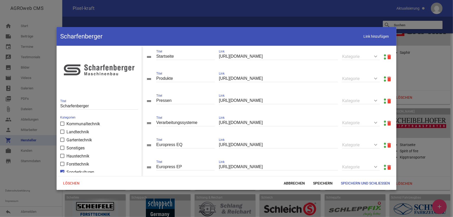
click at [378, 77] on link at bounding box center [385, 77] width 2 height 2
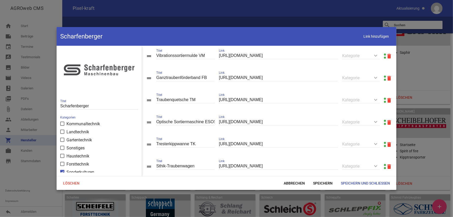
scroll to position [258, 0]
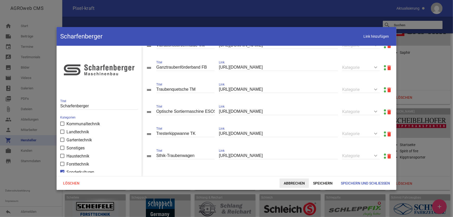
click at [283, 174] on span "Abbrechen" at bounding box center [294, 183] width 29 height 9
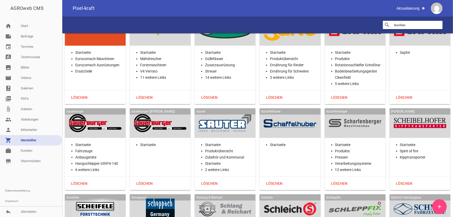
click at [378, 113] on div at bounding box center [420, 123] width 52 height 21
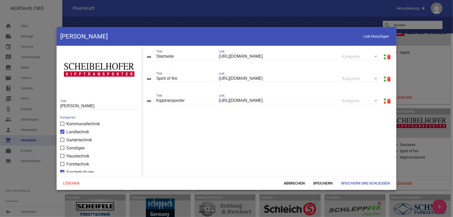
click at [378, 55] on link at bounding box center [385, 55] width 2 height 2
click at [295, 174] on span "Abbrechen" at bounding box center [294, 183] width 29 height 9
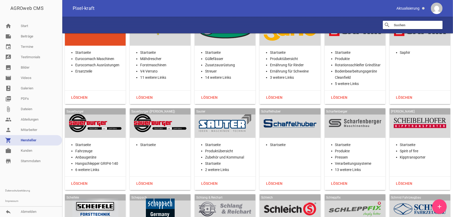
scroll to position [10270, 0]
